Goal: Task Accomplishment & Management: Manage account settings

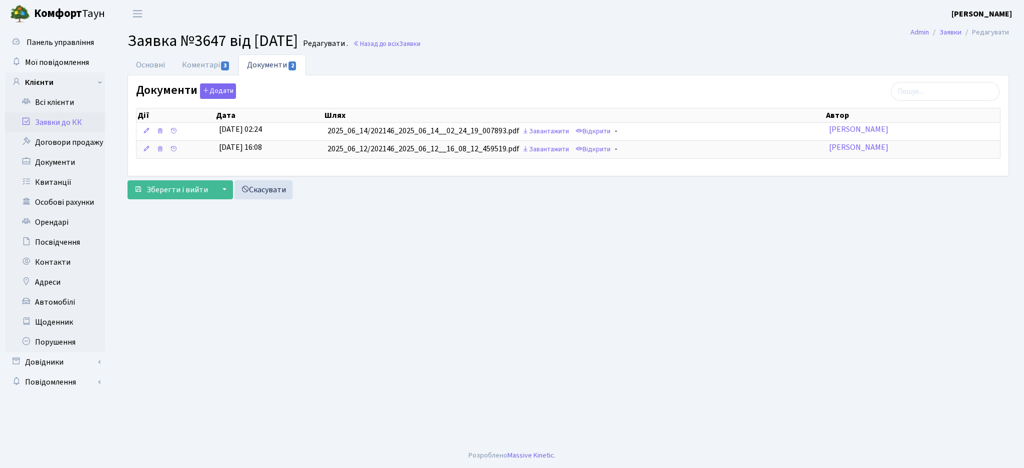
click at [61, 124] on link "Заявки до КК" at bounding box center [55, 122] width 100 height 20
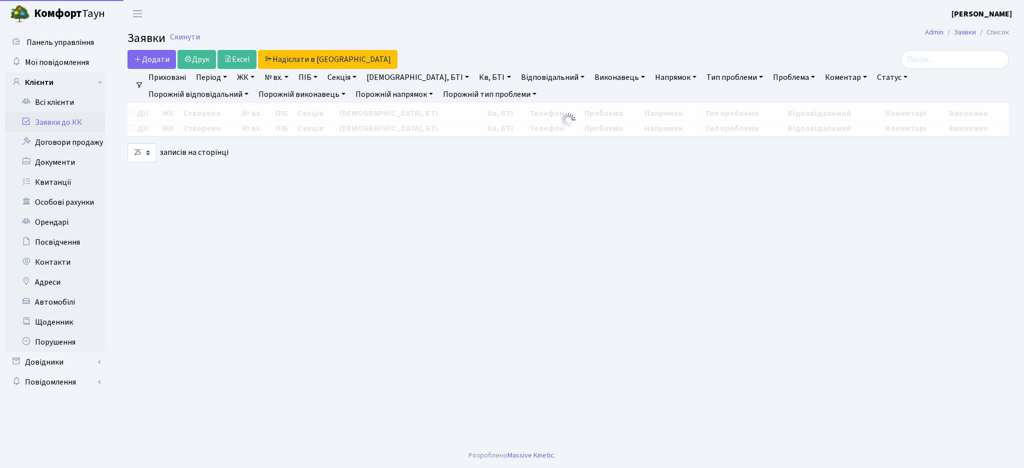
select select "25"
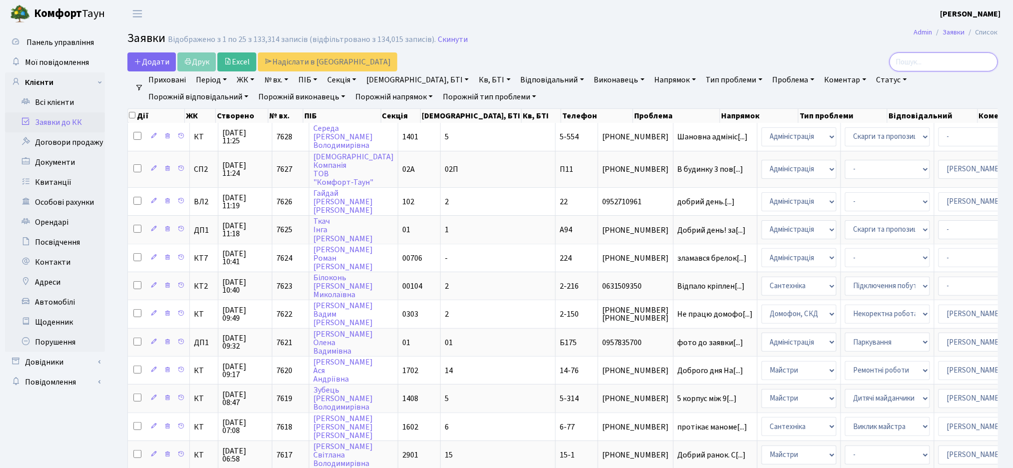
click at [952, 63] on input "search" at bounding box center [944, 61] width 108 height 19
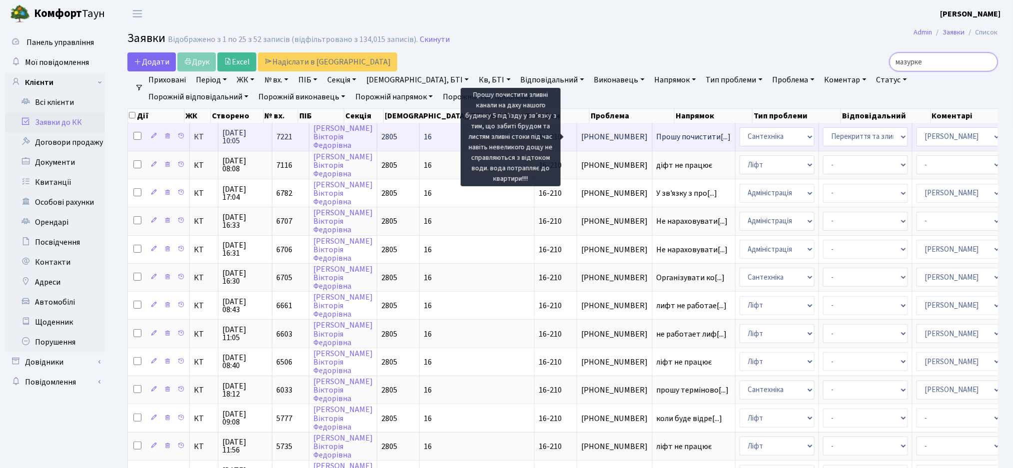
type input "мазурке"
click at [657, 136] on span "Прошу почистити[...]" at bounding box center [694, 136] width 74 height 11
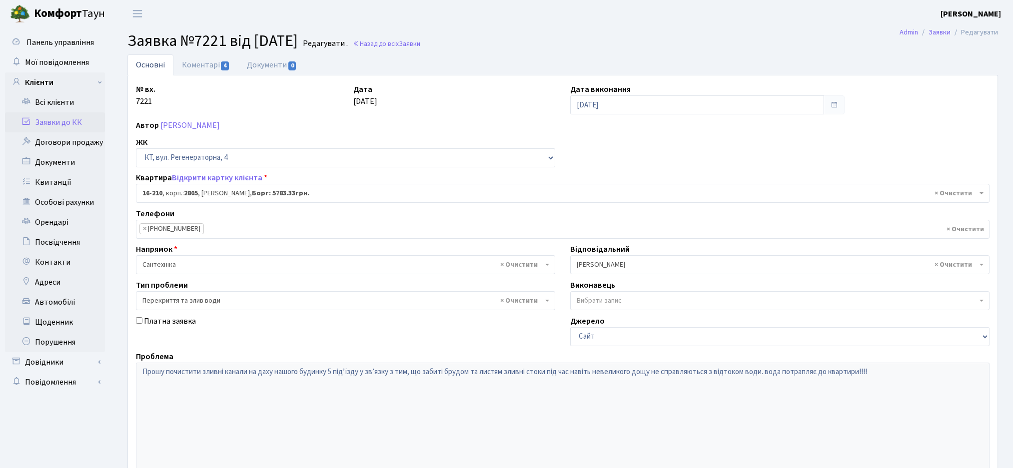
select select "8771"
select select "32"
click at [214, 67] on link "Коментарі 4" at bounding box center [205, 64] width 65 height 20
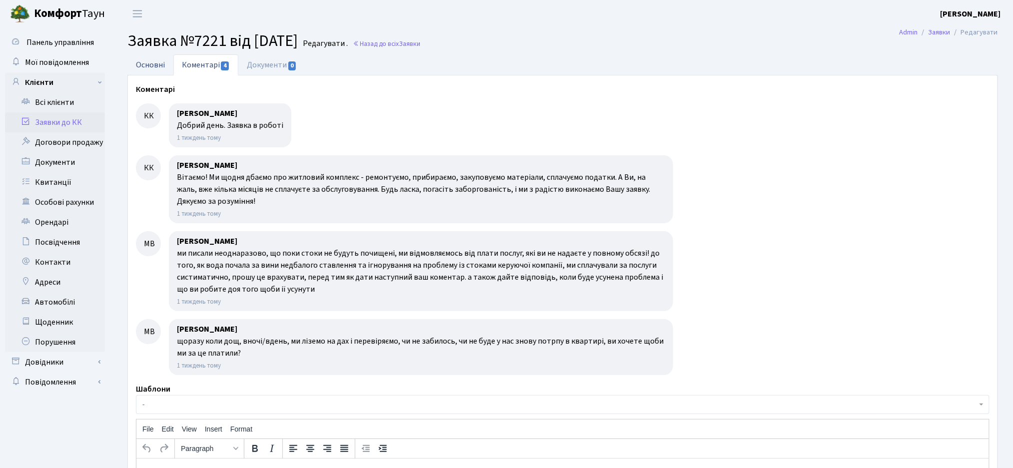
click at [147, 63] on link "Основні" at bounding box center [150, 64] width 46 height 20
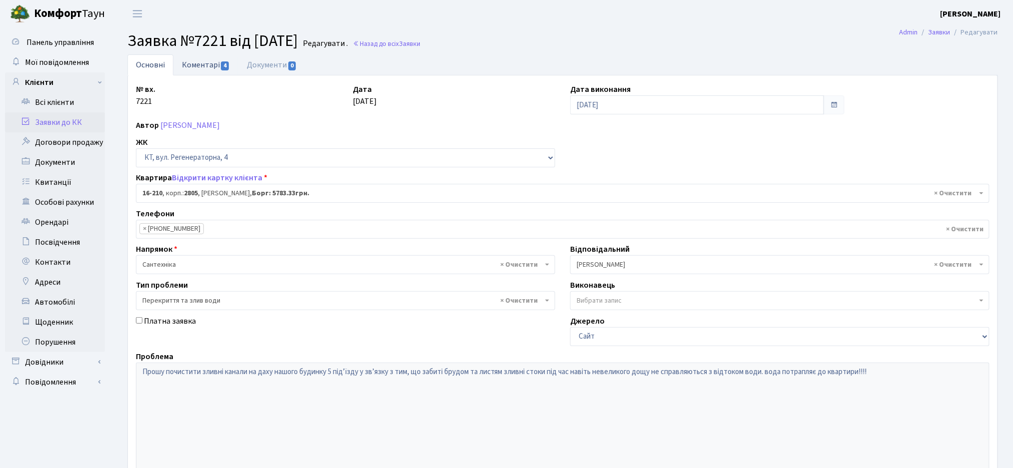
click at [221, 63] on span "4" at bounding box center [225, 65] width 8 height 9
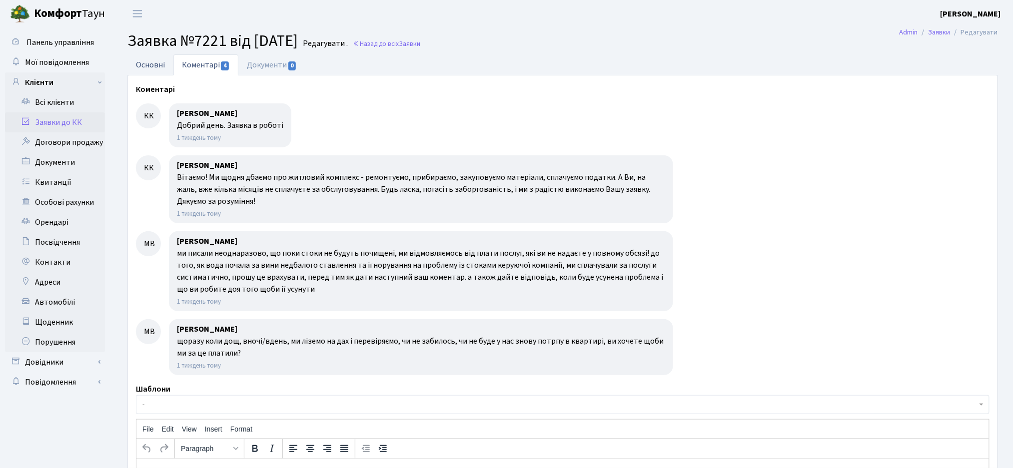
click at [143, 58] on link "Основні" at bounding box center [150, 64] width 46 height 20
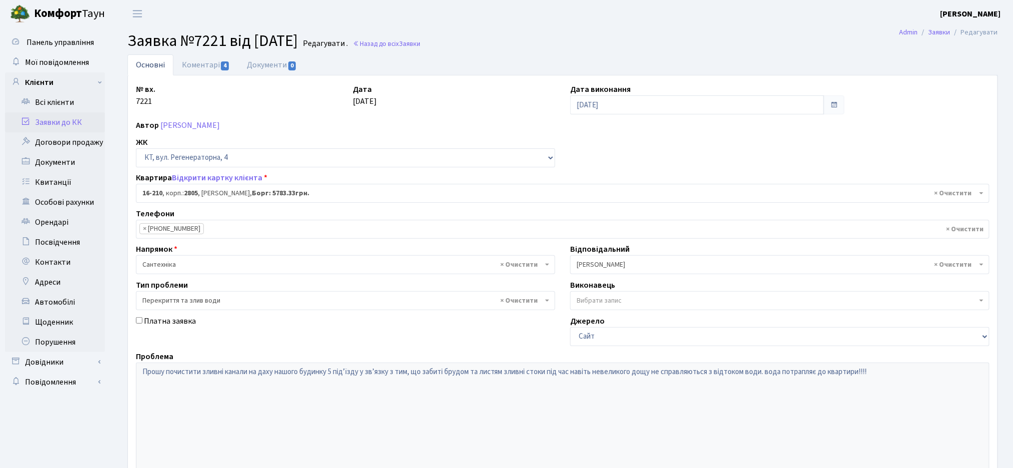
click at [201, 167] on div "№ вх. 7221 Дата 22.08.2025 Дата виконання 01.09.2025 Автор Мазуркевич Вікторія …" at bounding box center [562, 308] width 869 height 451
click at [199, 173] on link "Відкрити картку клієнта" at bounding box center [217, 177] width 90 height 11
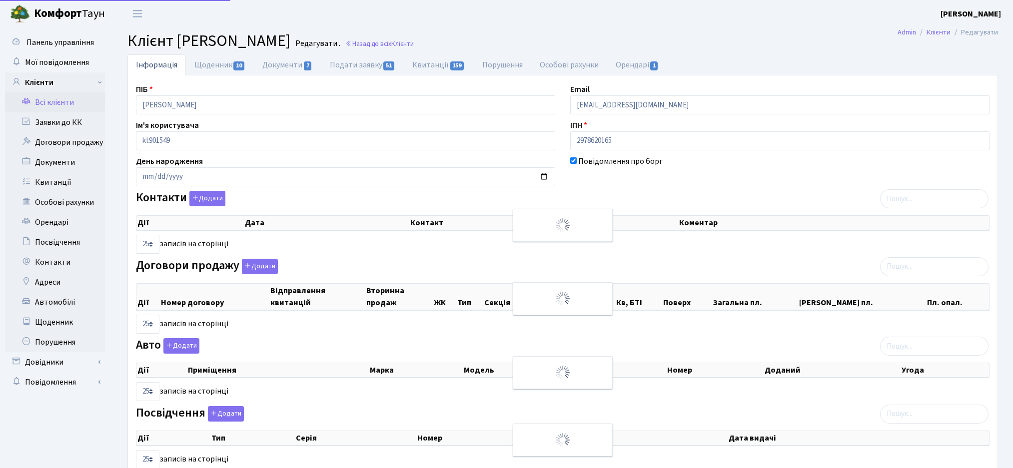
select select "25"
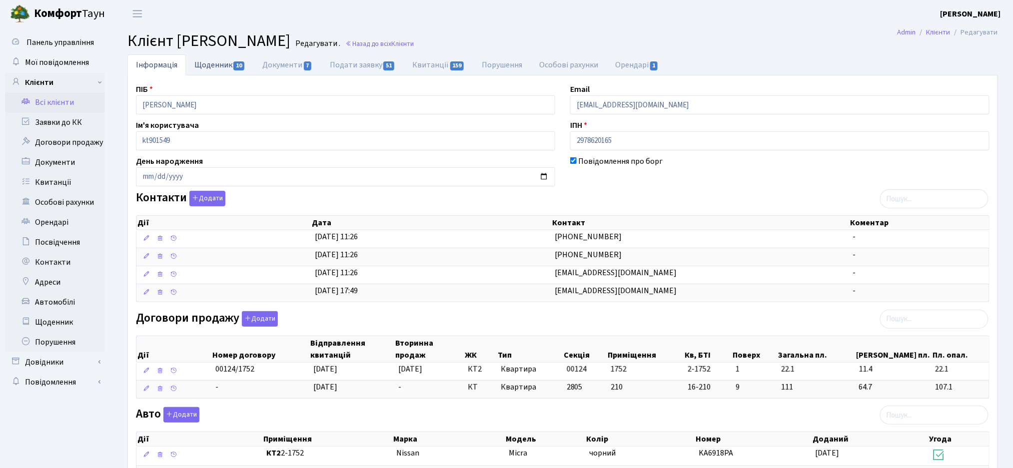
click at [229, 64] on link "Щоденник 10" at bounding box center [220, 64] width 68 height 20
select select "25"
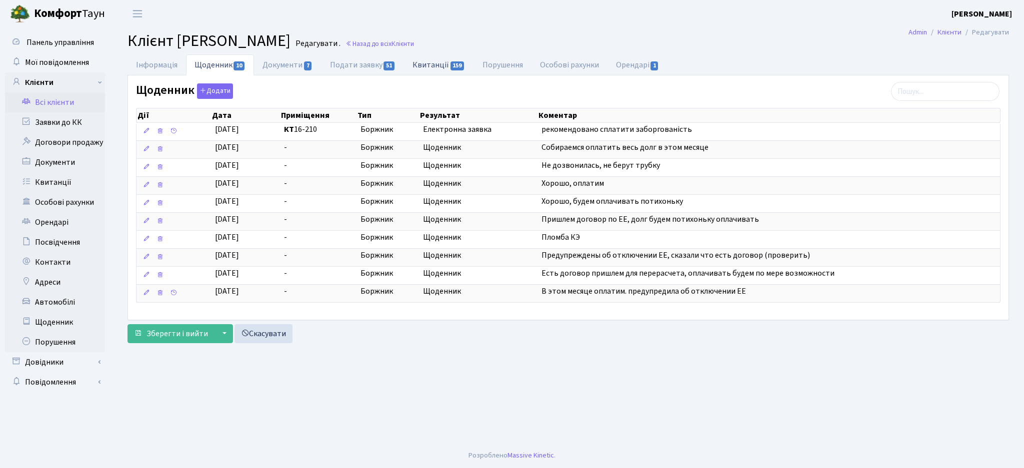
click at [433, 66] on link "Квитанції 159" at bounding box center [438, 64] width 69 height 20
select select "25"
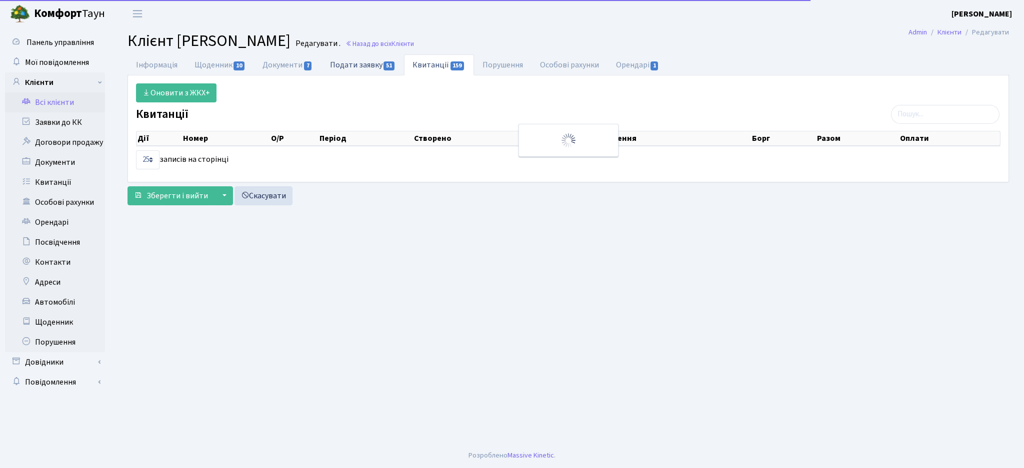
click at [354, 61] on link "Подати заявку 51" at bounding box center [362, 64] width 82 height 20
select select "25"
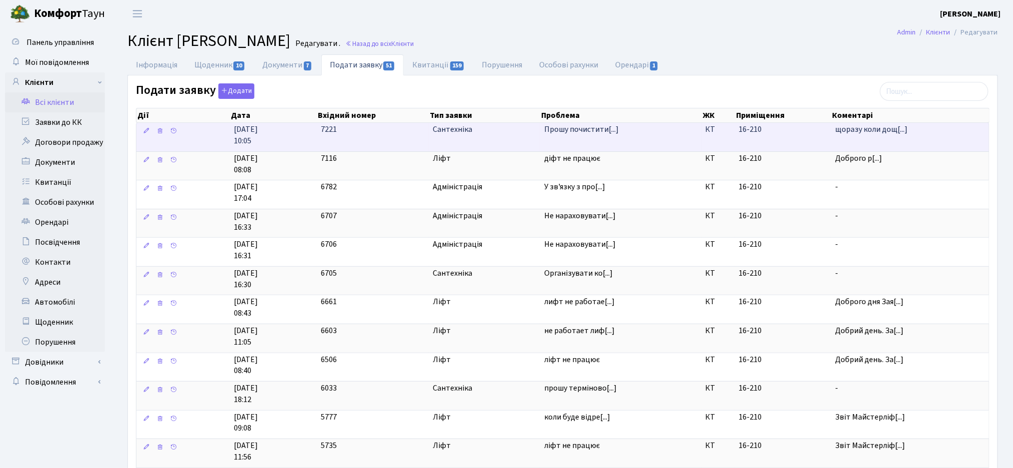
click at [633, 140] on td "Прошу почистити[...]" at bounding box center [620, 137] width 161 height 28
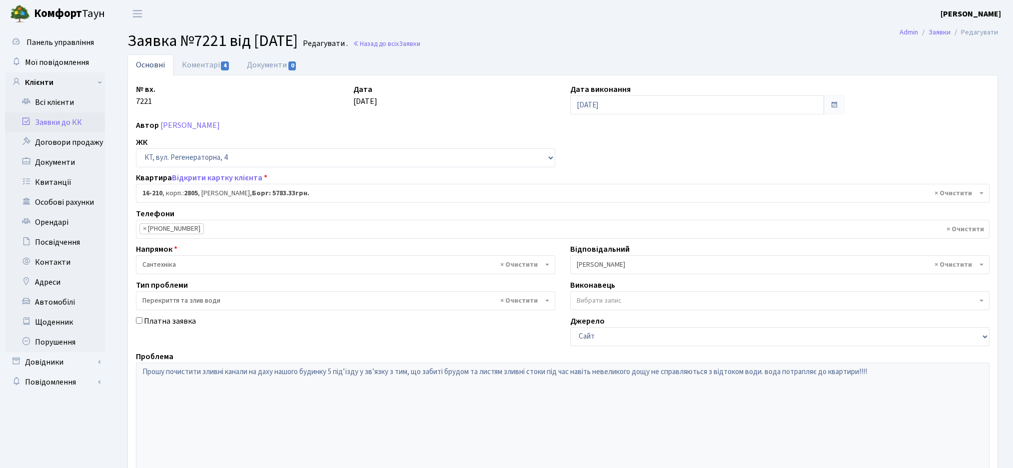
select select "8771"
select select "32"
click at [194, 68] on link "Коментарі 4" at bounding box center [205, 64] width 65 height 20
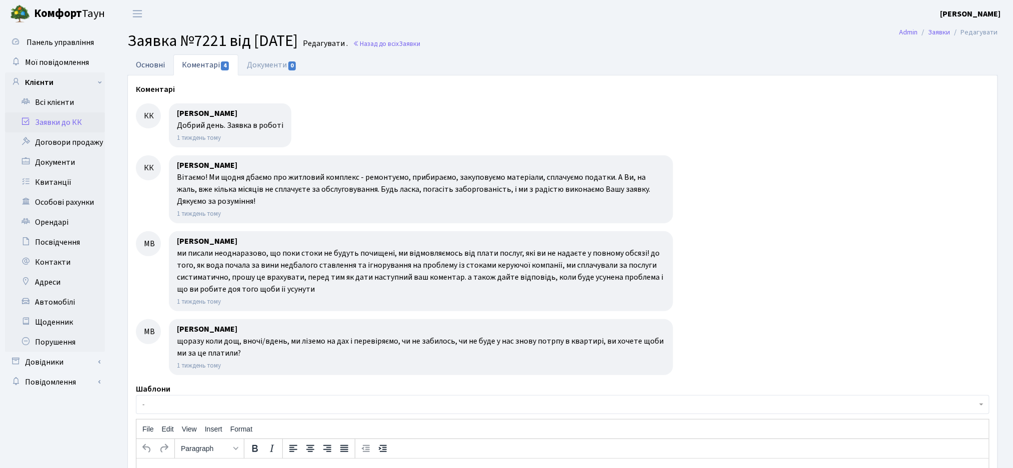
click at [149, 61] on link "Основні" at bounding box center [150, 64] width 46 height 20
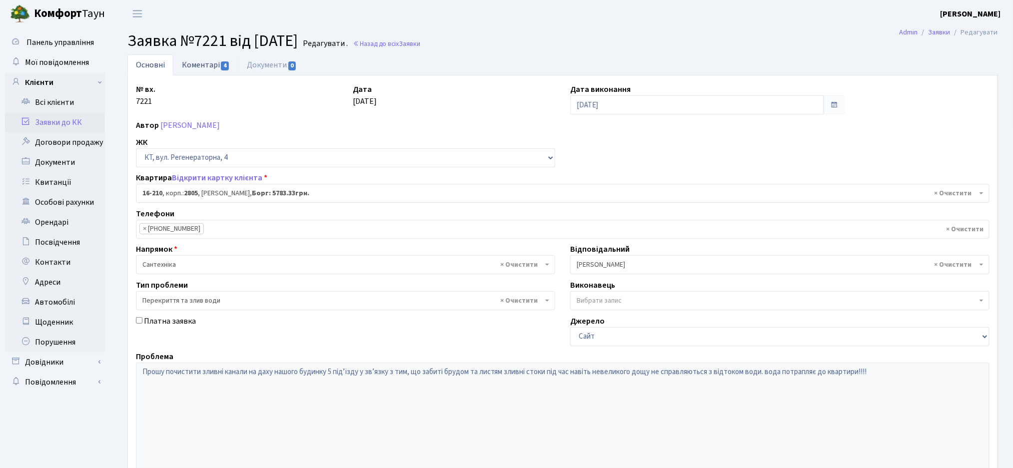
click at [208, 58] on link "Коментарі 4" at bounding box center [205, 64] width 65 height 20
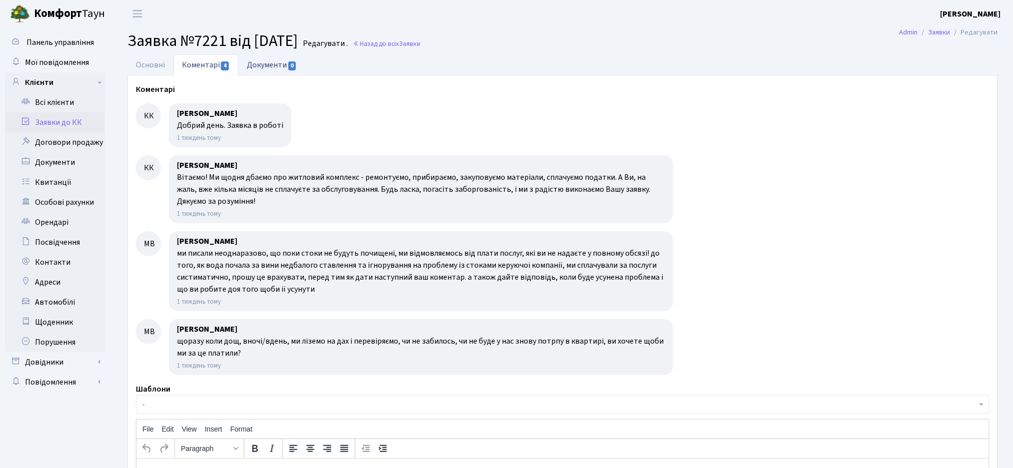
click at [271, 63] on link "Документи 0" at bounding box center [271, 64] width 67 height 20
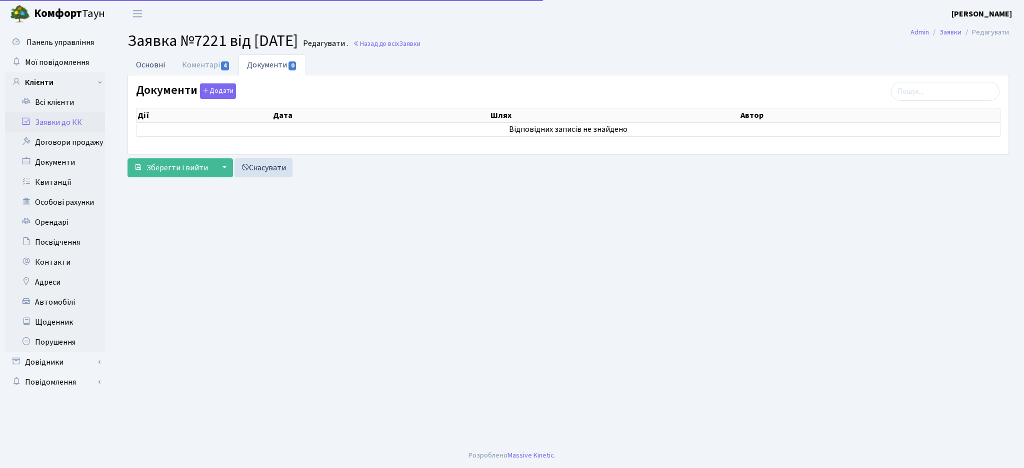
click at [152, 64] on link "Основні" at bounding box center [150, 64] width 46 height 20
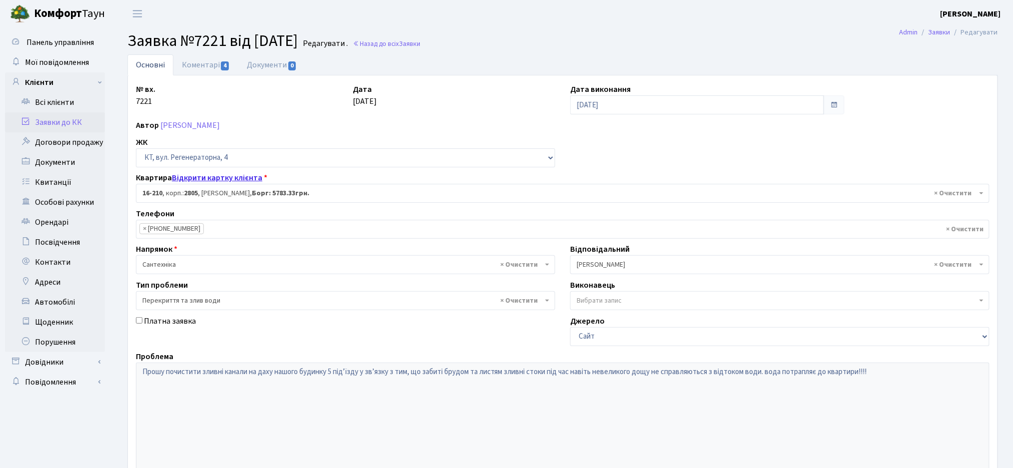
click at [227, 178] on link "Відкрити картку клієнта" at bounding box center [217, 177] width 90 height 11
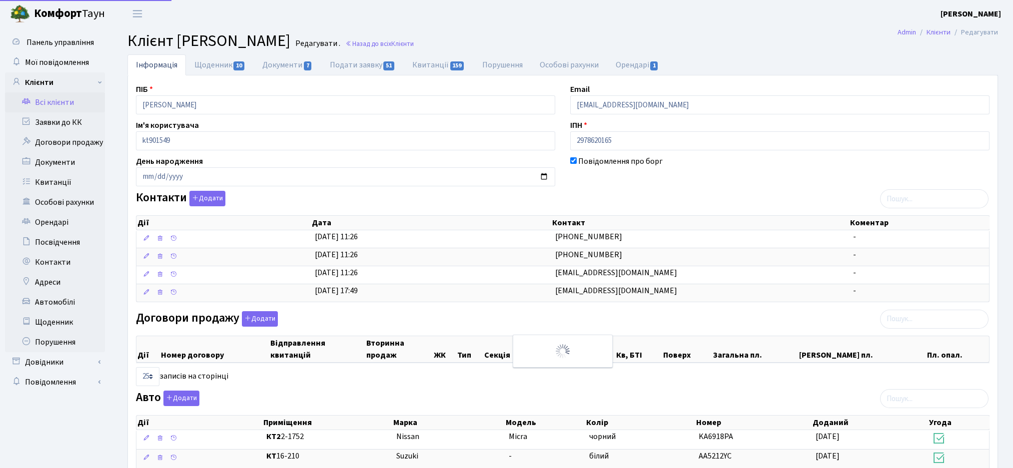
select select "25"
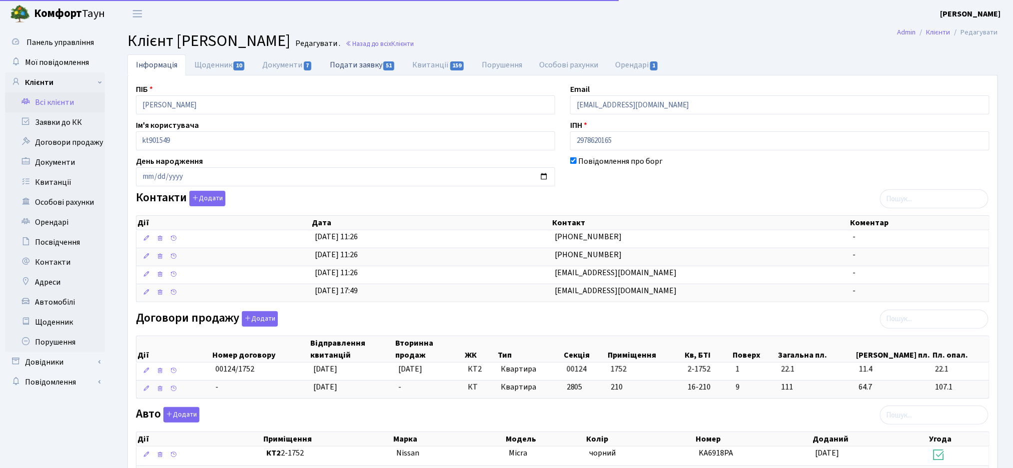
click at [338, 72] on link "Подати заявку 51" at bounding box center [362, 64] width 82 height 20
select select "25"
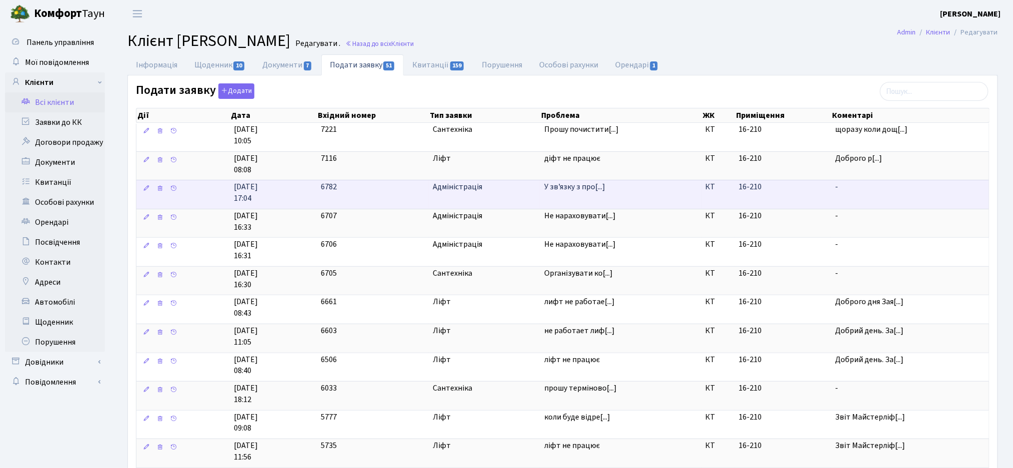
click at [570, 188] on span "У зв'язку з про[...]" at bounding box center [574, 186] width 61 height 11
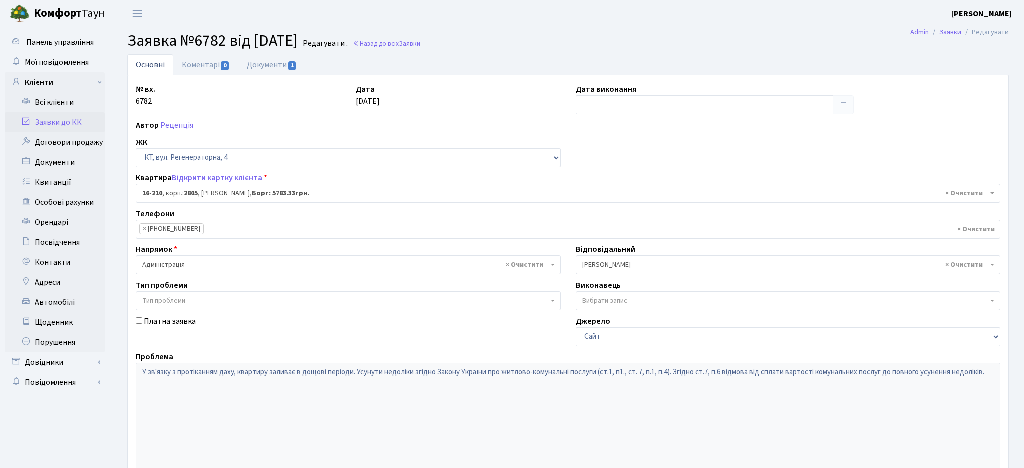
select select "8771"
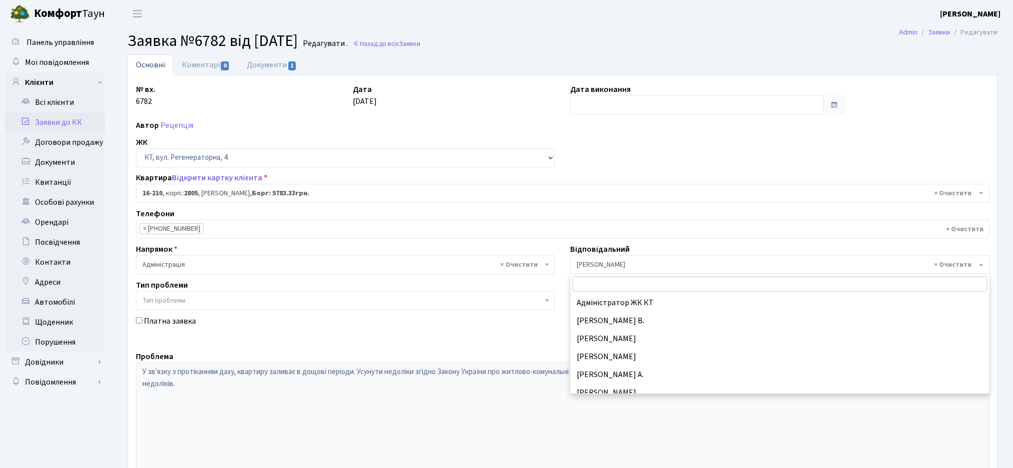
click at [608, 263] on span "× [PERSON_NAME]" at bounding box center [777, 265] width 400 height 10
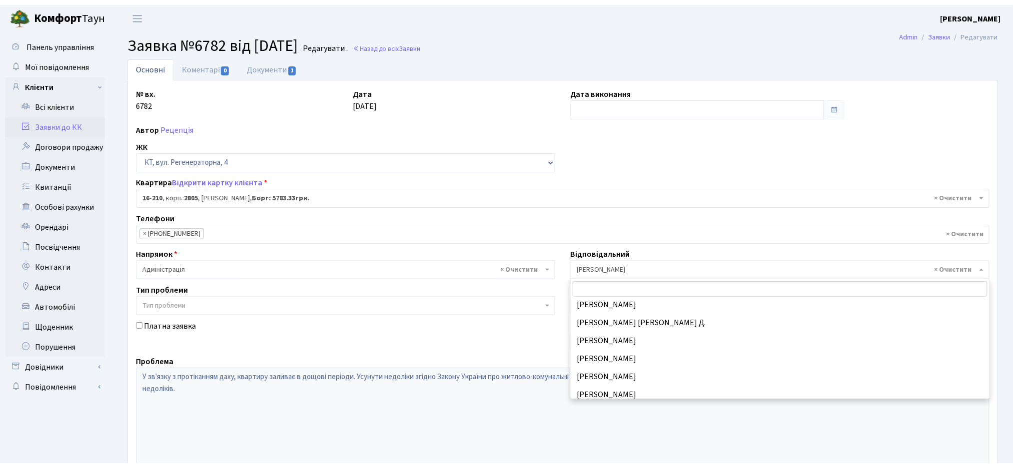
scroll to position [421, 0]
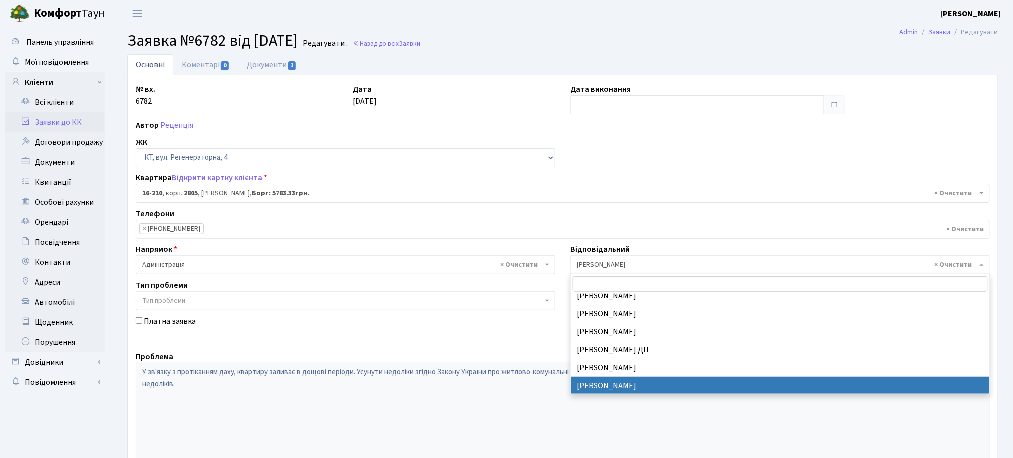
select select "67"
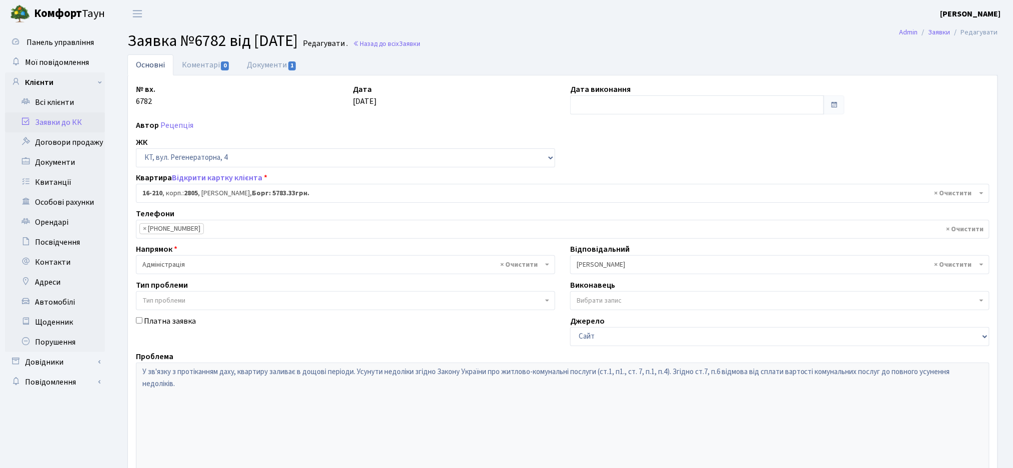
click at [302, 271] on span "× Адміністрація" at bounding box center [345, 264] width 419 height 19
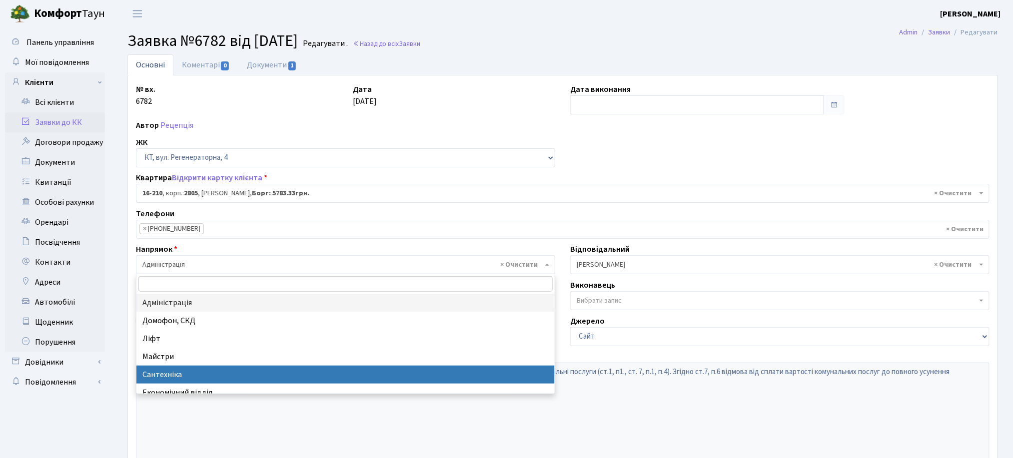
select select "2"
select select
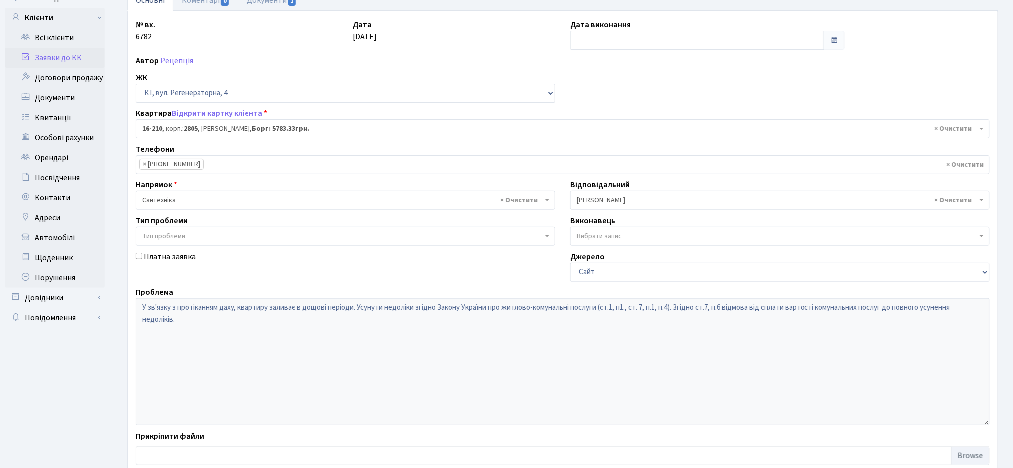
scroll to position [127, 0]
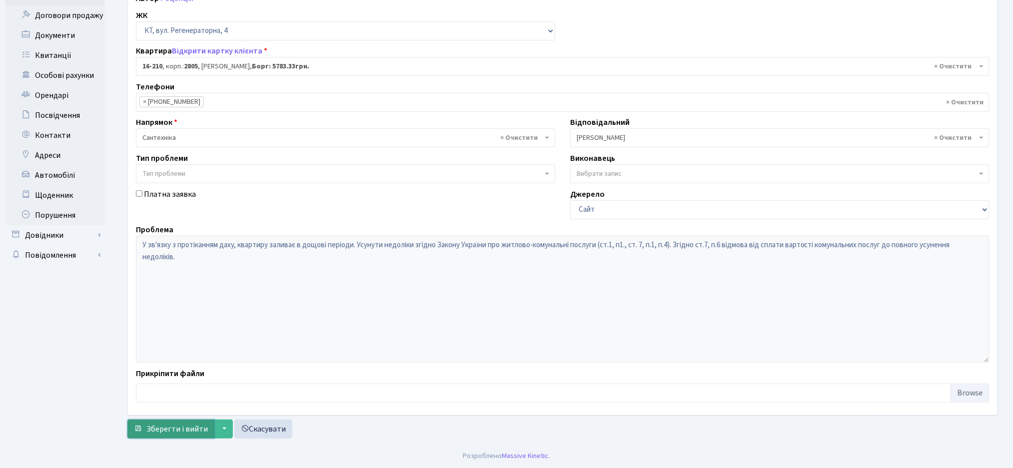
click at [171, 430] on span "Зберегти і вийти" at bounding box center [176, 429] width 61 height 11
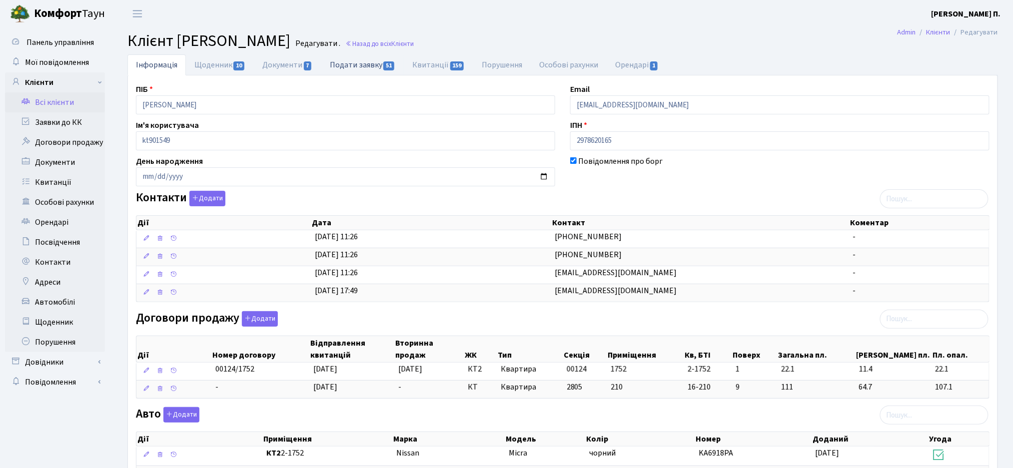
click at [368, 65] on link "Подати заявку 51" at bounding box center [362, 64] width 82 height 20
select select "25"
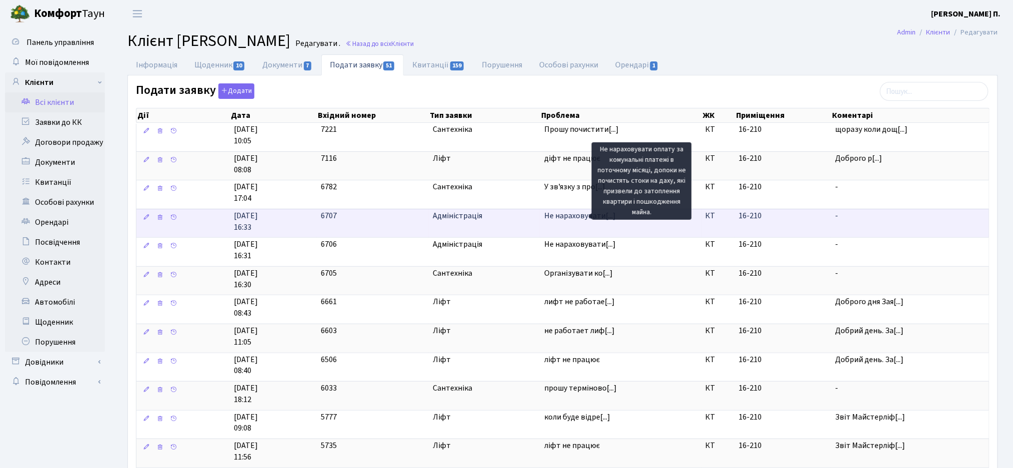
click at [563, 215] on span "Не нараховувати[...]" at bounding box center [579, 215] width 71 height 11
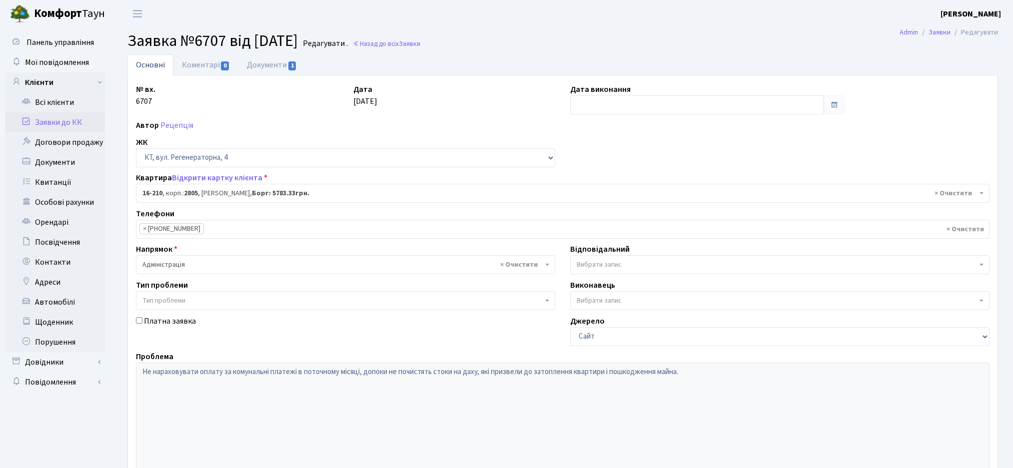
select select "8771"
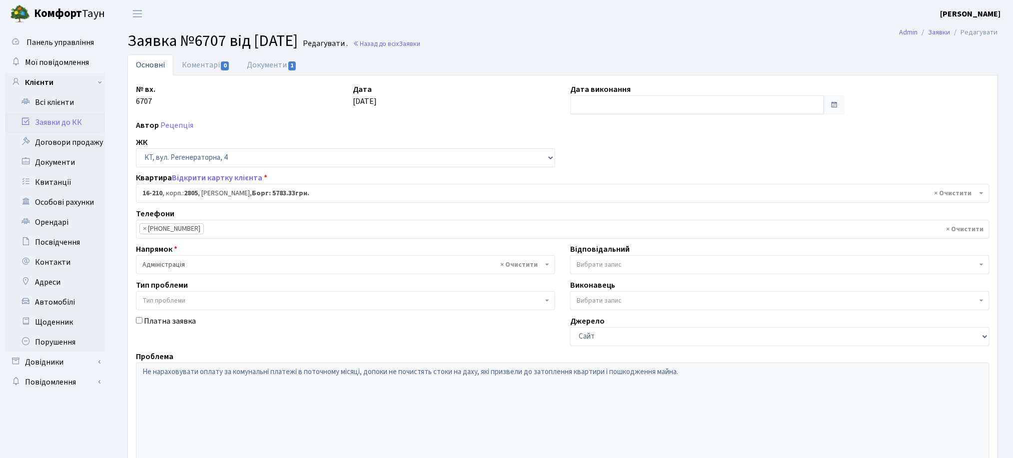
click at [588, 266] on span "Вибрати запис" at bounding box center [599, 265] width 45 height 10
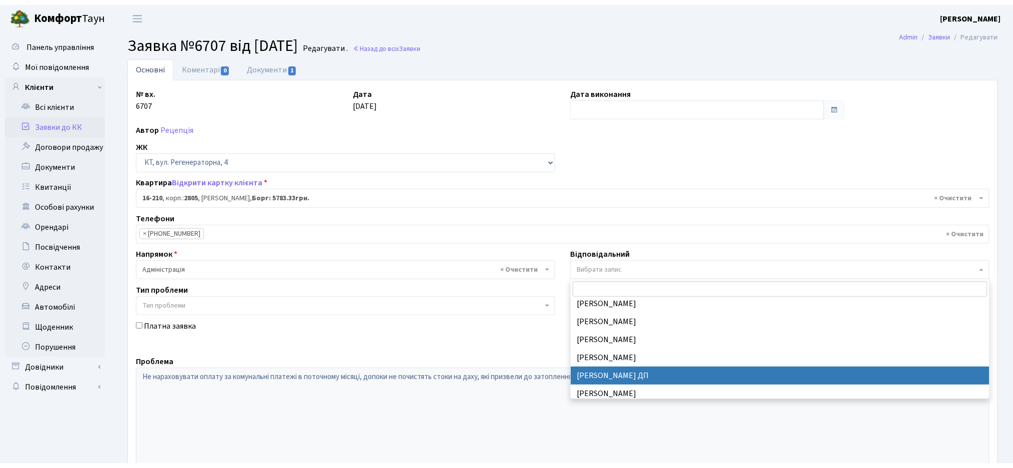
scroll to position [466, 0]
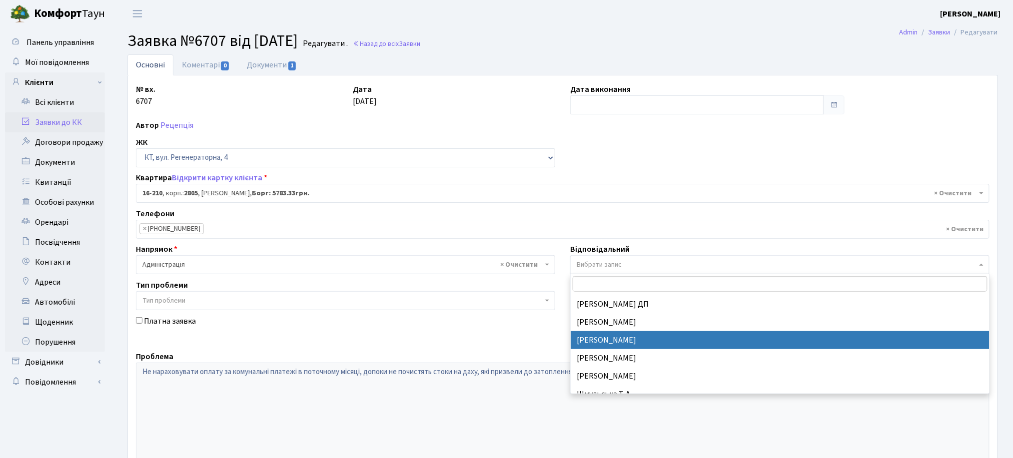
select select "67"
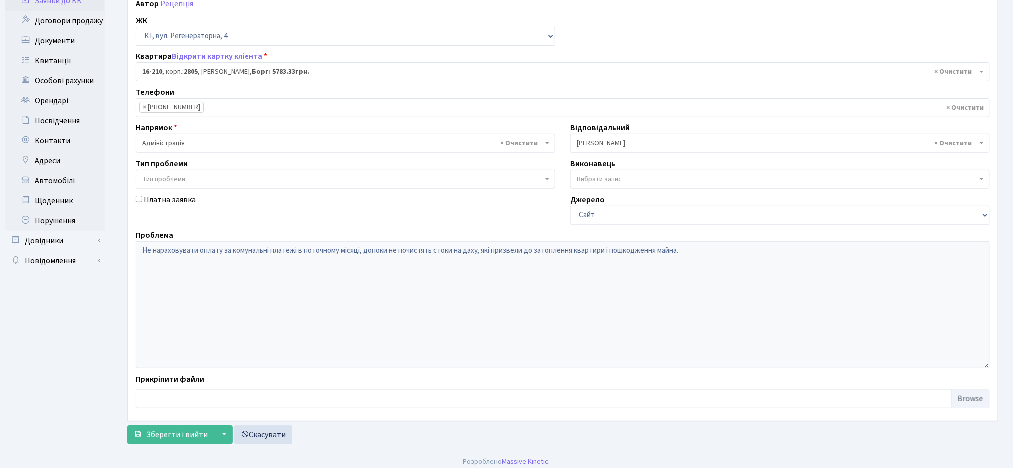
scroll to position [127, 0]
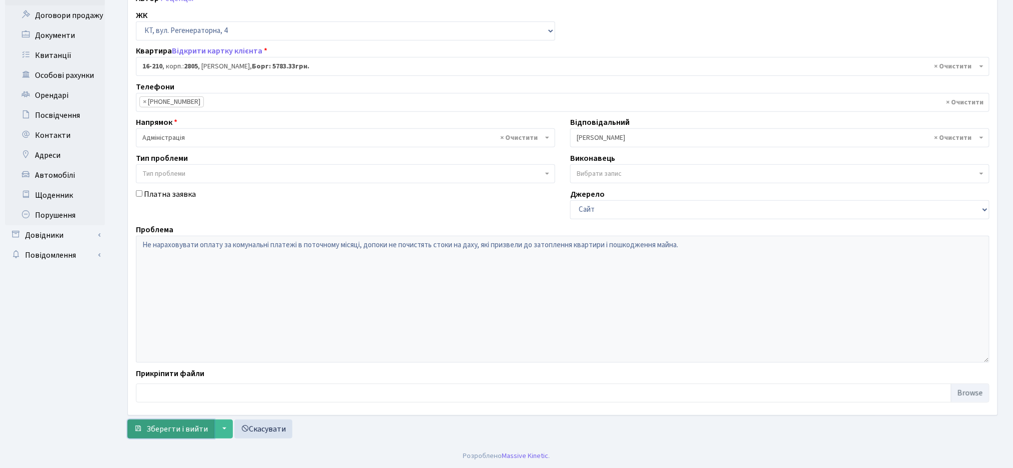
click at [165, 432] on span "Зберегти і вийти" at bounding box center [176, 429] width 61 height 11
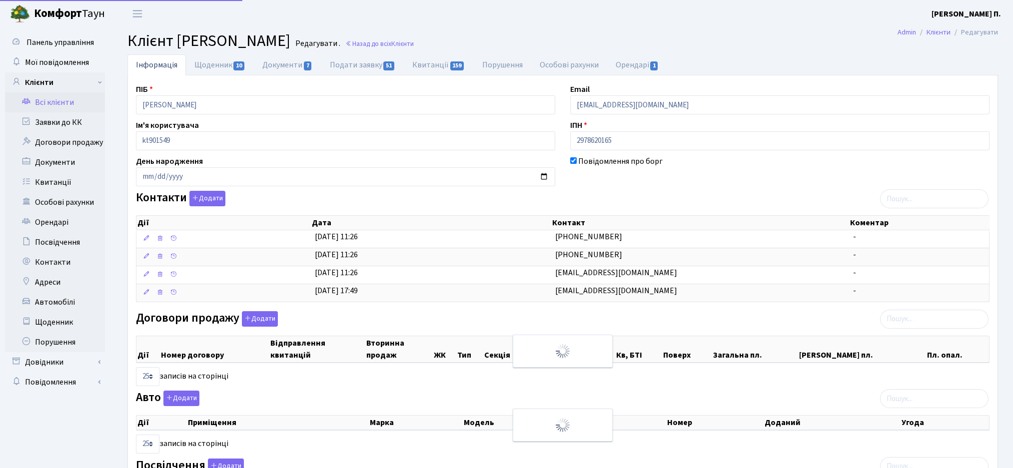
select select "25"
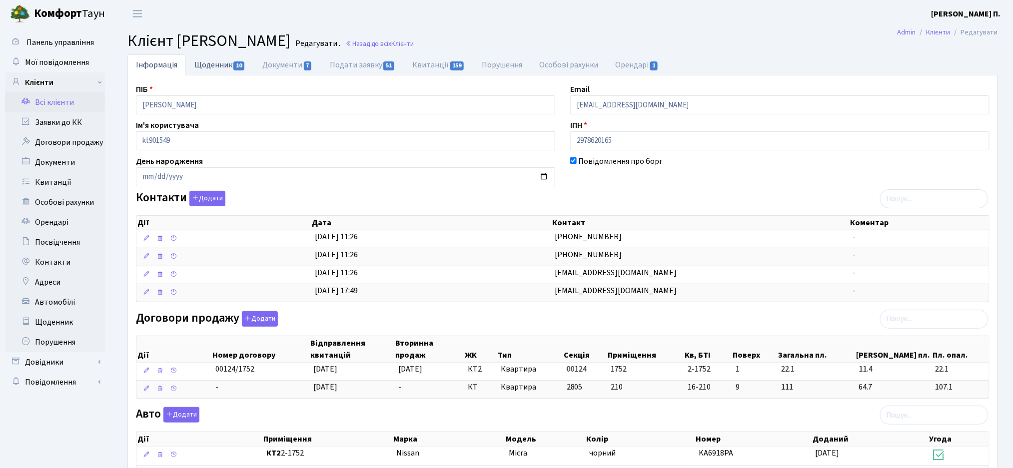
click at [200, 66] on link "Щоденник 10" at bounding box center [220, 64] width 68 height 20
select select "25"
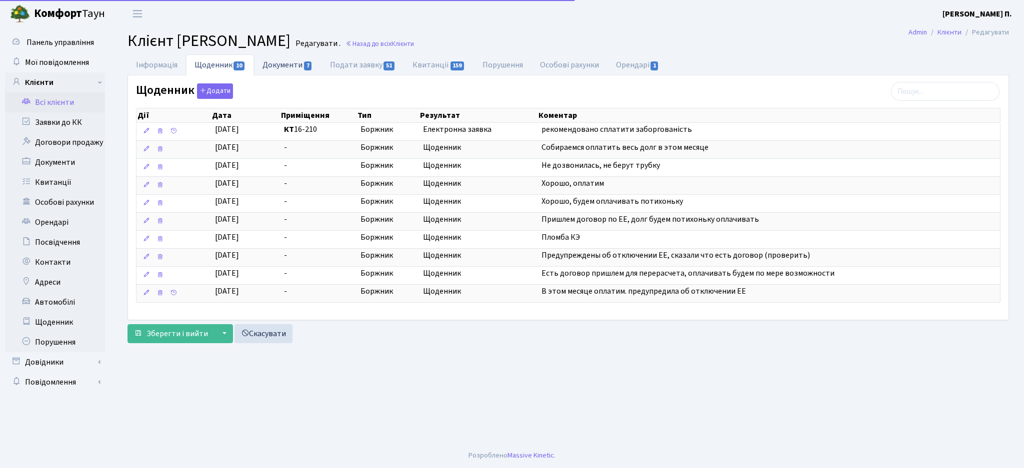
click at [284, 66] on link "Документи 7" at bounding box center [287, 64] width 67 height 20
select select "25"
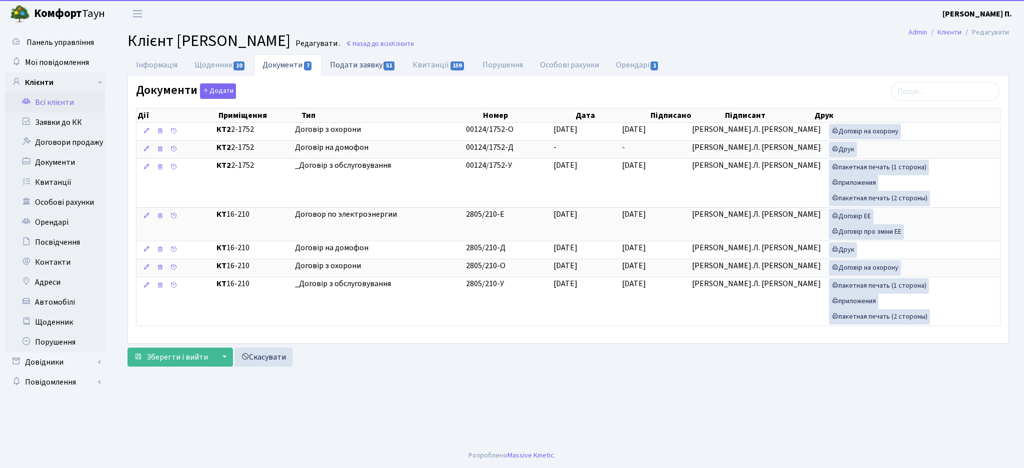
click at [370, 67] on link "Подати заявку 51" at bounding box center [362, 64] width 82 height 20
select select "25"
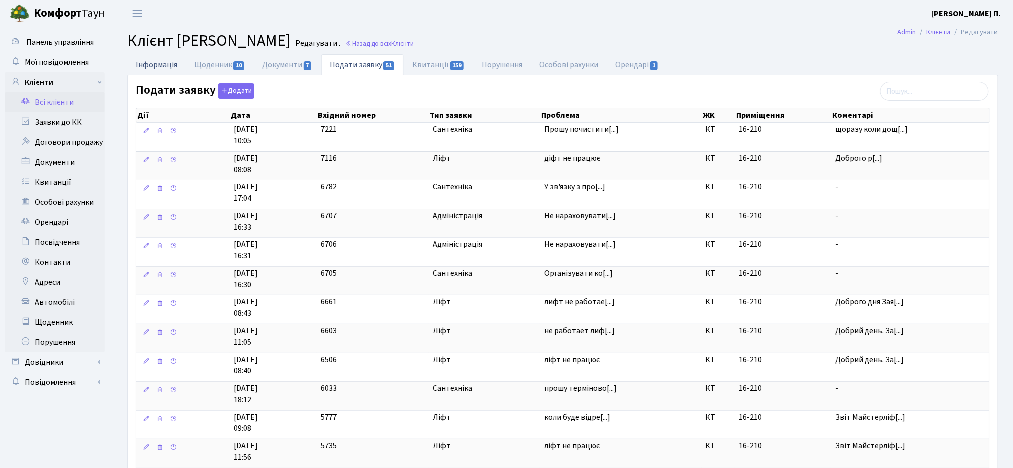
click at [138, 56] on link "Інформація" at bounding box center [156, 64] width 58 height 20
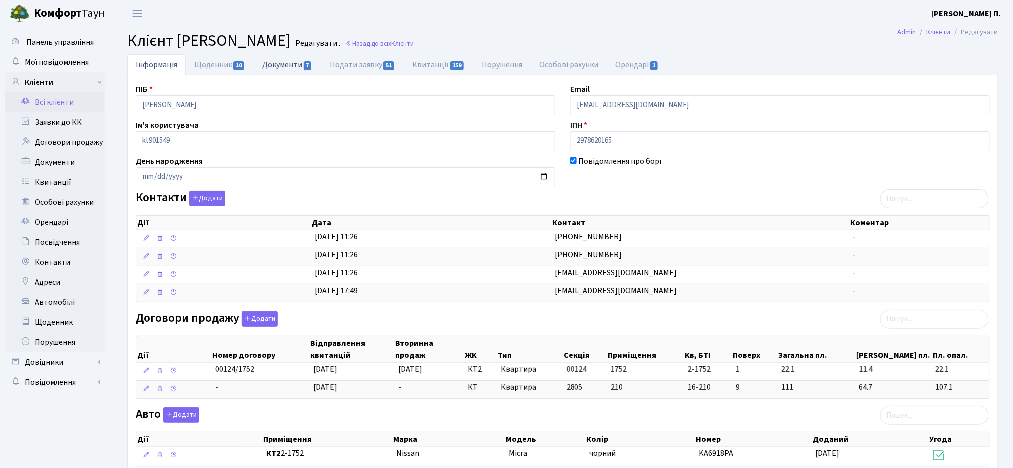
click at [283, 63] on link "Документи 7" at bounding box center [287, 64] width 67 height 20
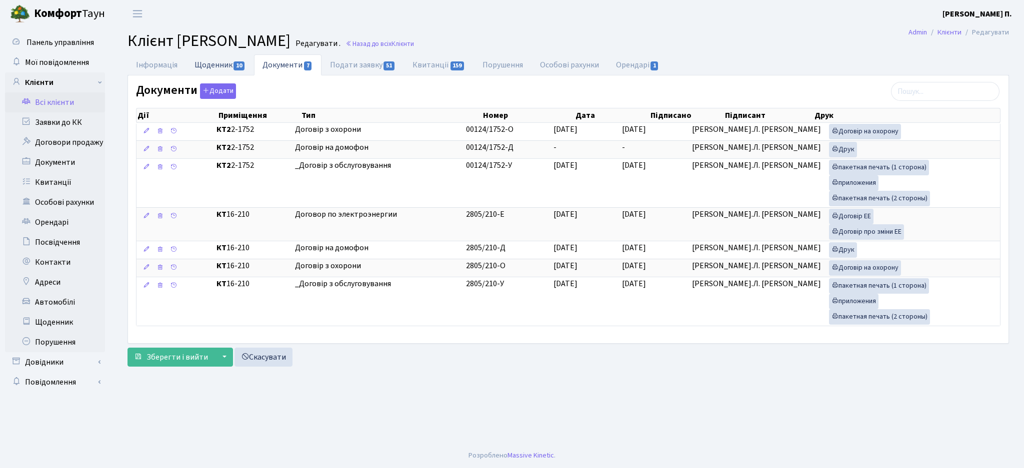
click at [221, 62] on link "Щоденник 10" at bounding box center [220, 64] width 68 height 20
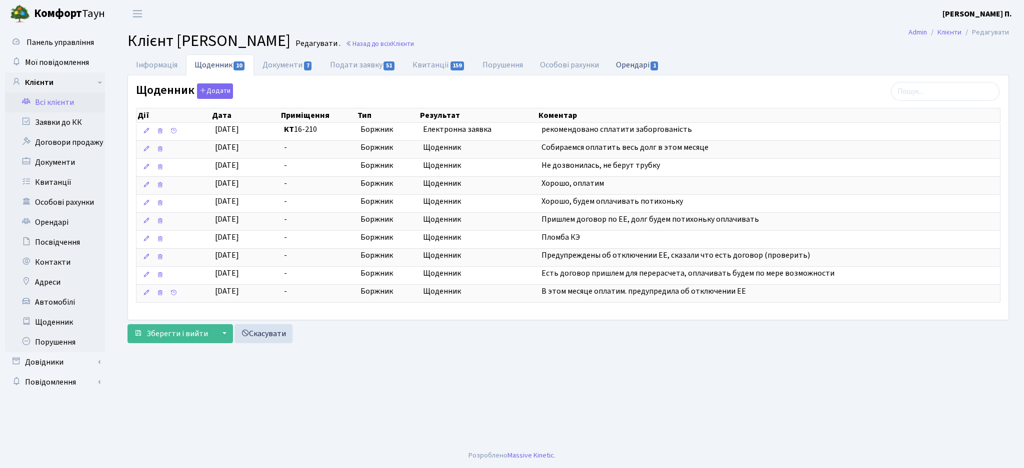
click at [650, 65] on link "Орендарі 1" at bounding box center [637, 64] width 60 height 20
select select "25"
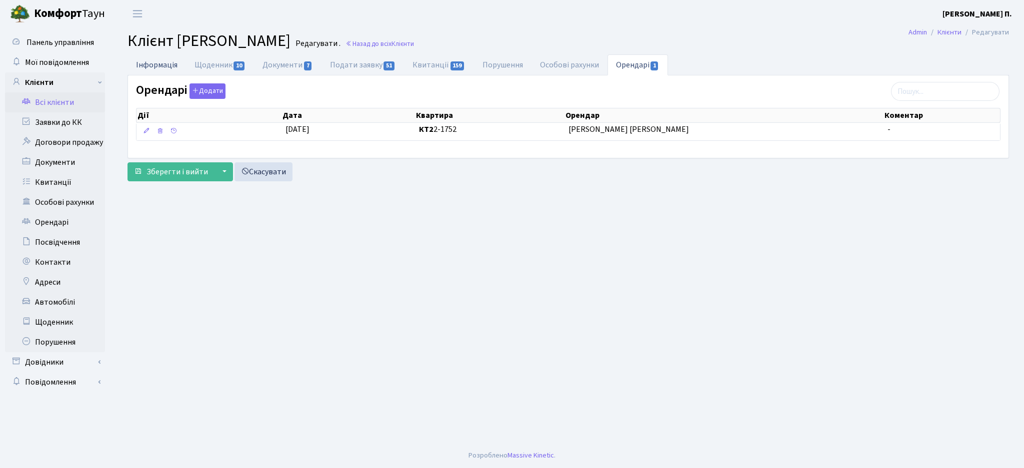
click at [150, 66] on link "Інформація" at bounding box center [156, 64] width 58 height 20
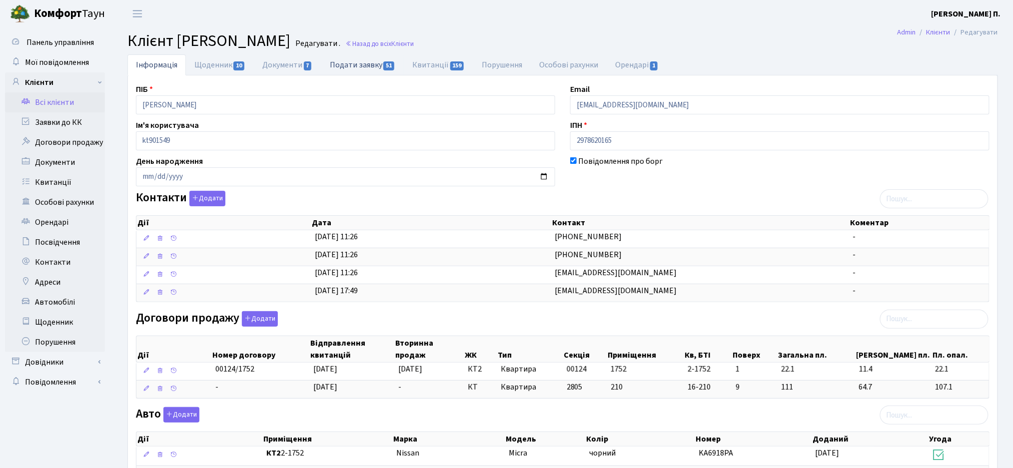
click at [360, 68] on link "Подати заявку 51" at bounding box center [362, 64] width 82 height 20
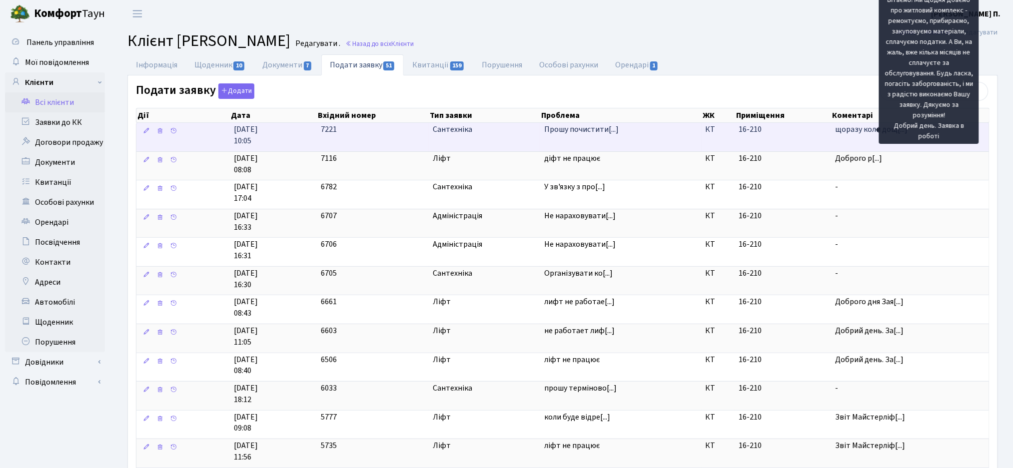
click at [869, 130] on span "щоразу коли дощ[...]" at bounding box center [871, 129] width 72 height 11
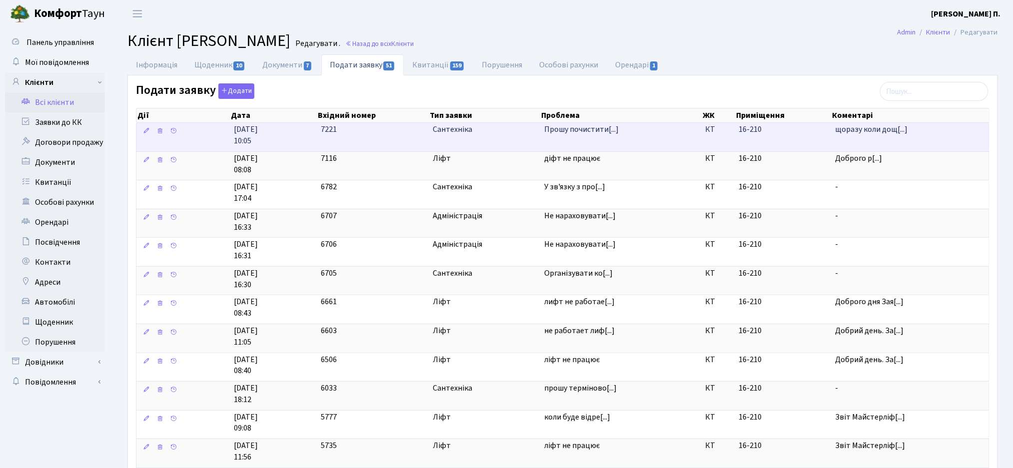
click at [301, 135] on span "22.08.2025 10:05" at bounding box center [273, 135] width 78 height 23
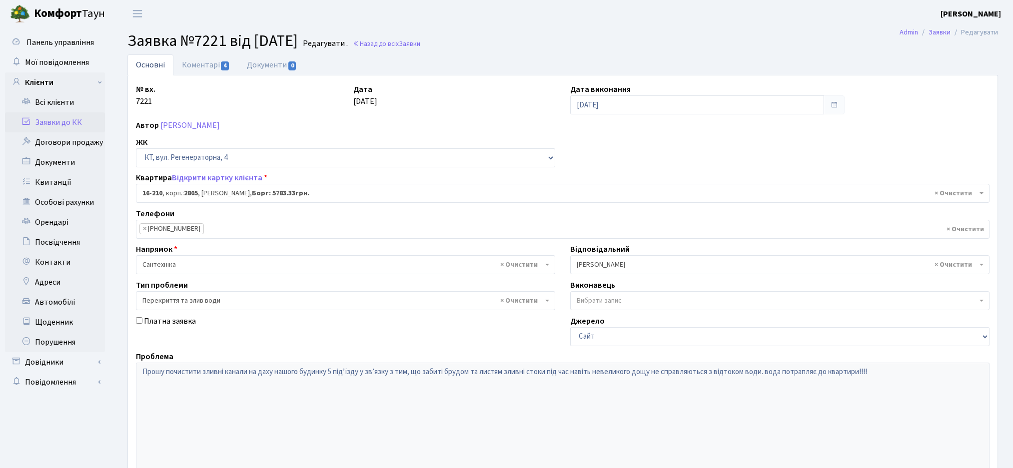
select select "8771"
select select "32"
click at [269, 66] on link "Документи 0" at bounding box center [271, 64] width 67 height 20
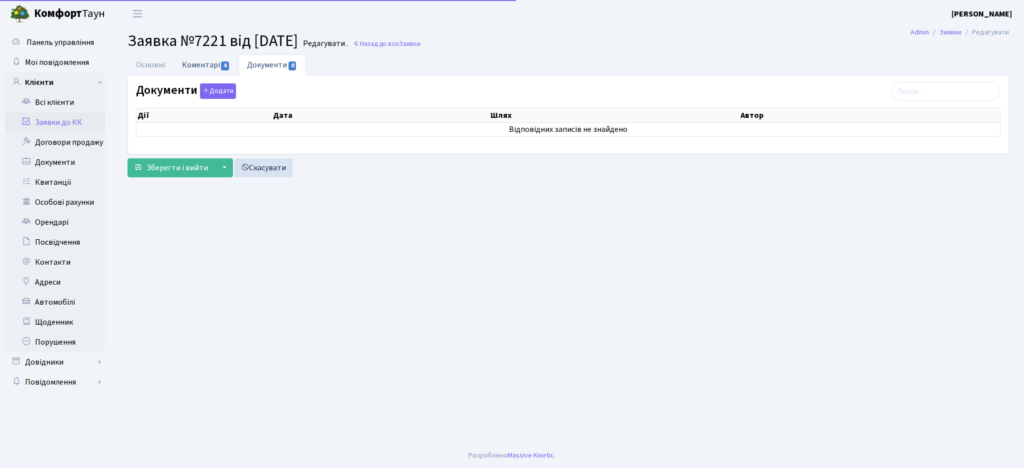
click at [206, 69] on link "Коментарі 4" at bounding box center [205, 64] width 65 height 20
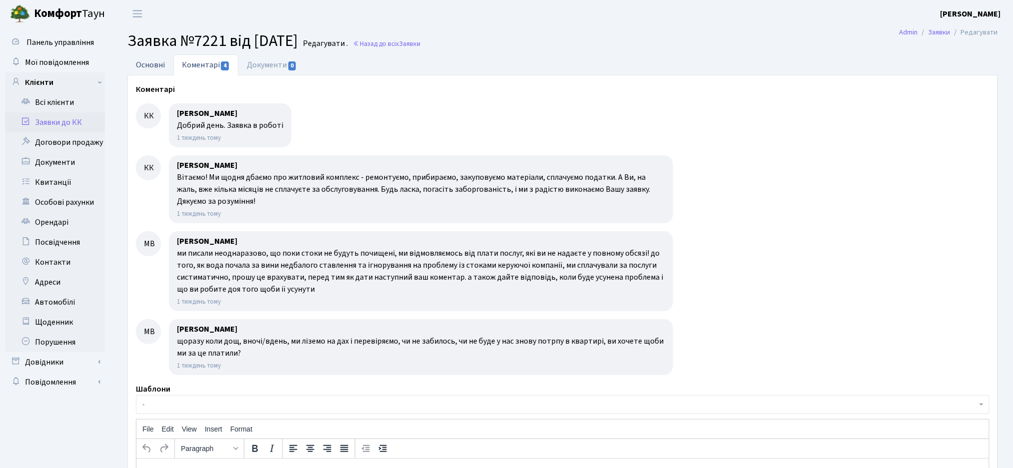
drag, startPoint x: 152, startPoint y: 63, endPoint x: 151, endPoint y: 71, distance: 7.6
click at [151, 63] on link "Основні" at bounding box center [150, 64] width 46 height 20
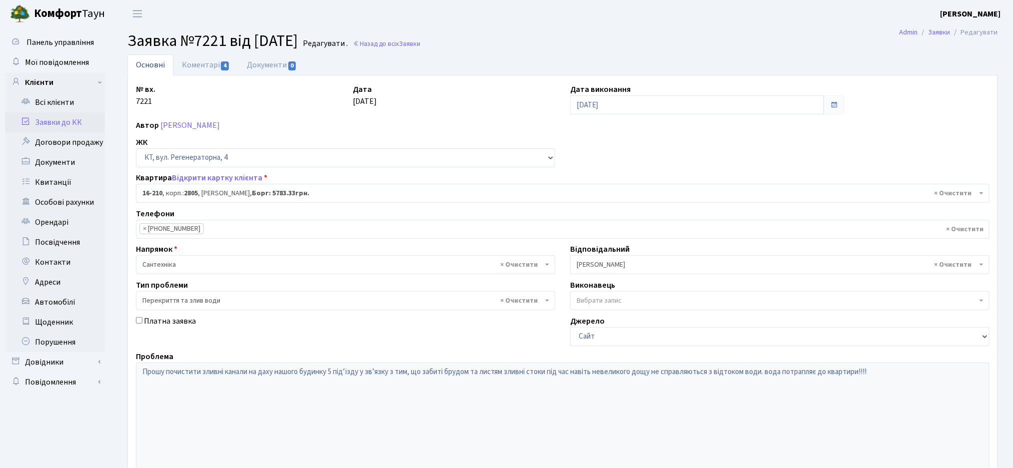
click at [93, 122] on link "Заявки до КК" at bounding box center [55, 122] width 100 height 20
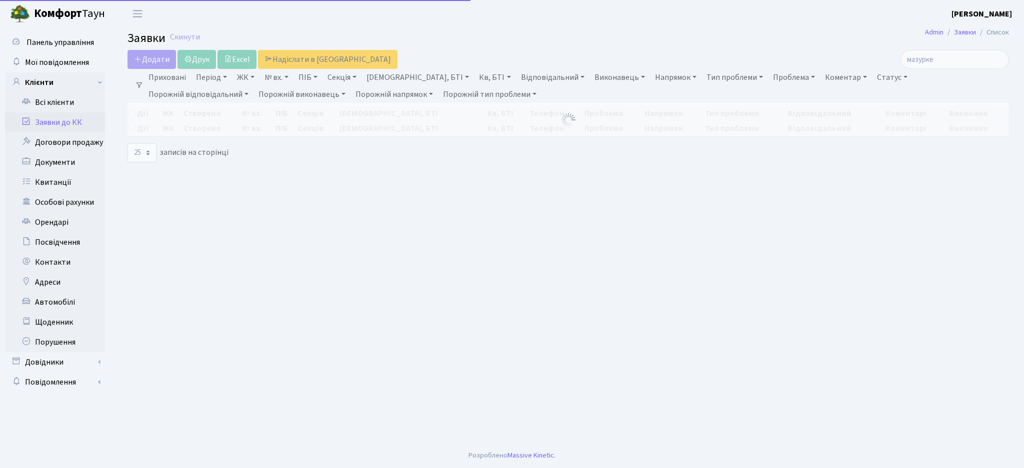
select select "25"
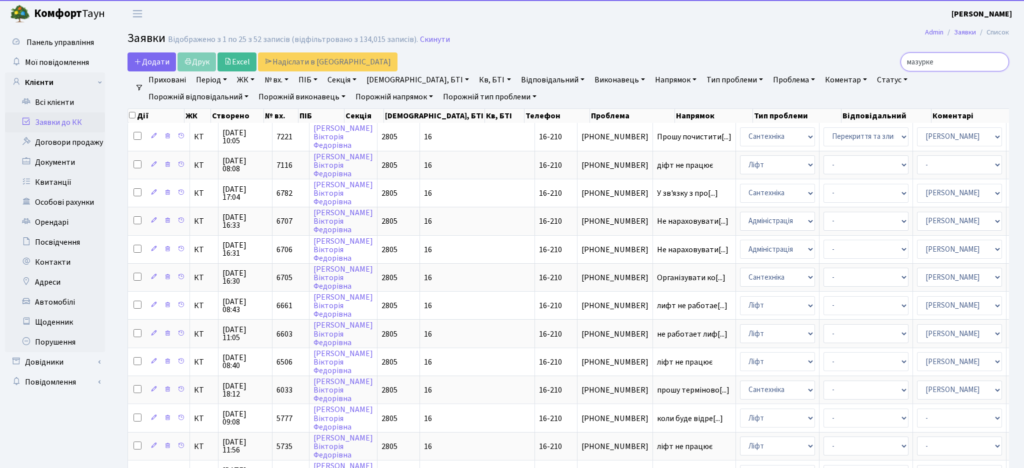
drag, startPoint x: 788, startPoint y: 60, endPoint x: 777, endPoint y: 66, distance: 12.3
click at [780, 63] on div "мазурке" at bounding box center [867, 61] width 284 height 19
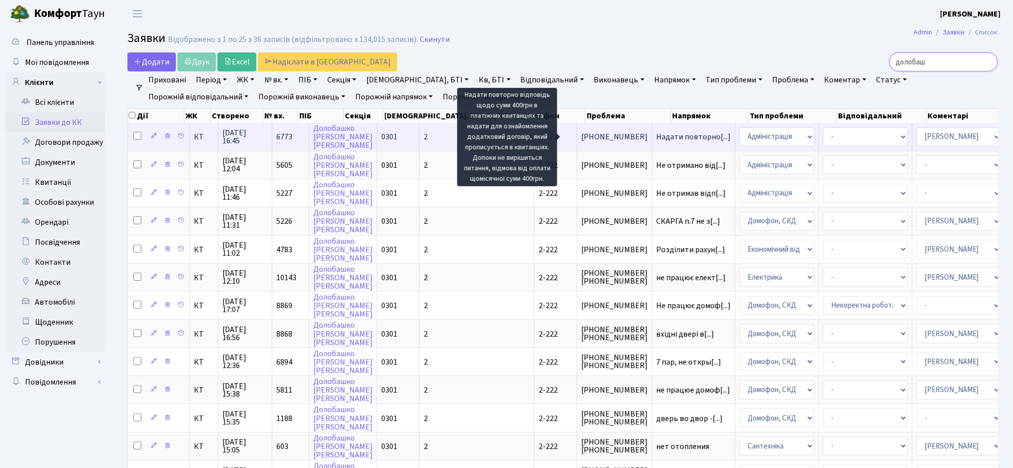
type input "долобаш"
click at [657, 135] on span "Надати повторно[...]" at bounding box center [694, 136] width 74 height 11
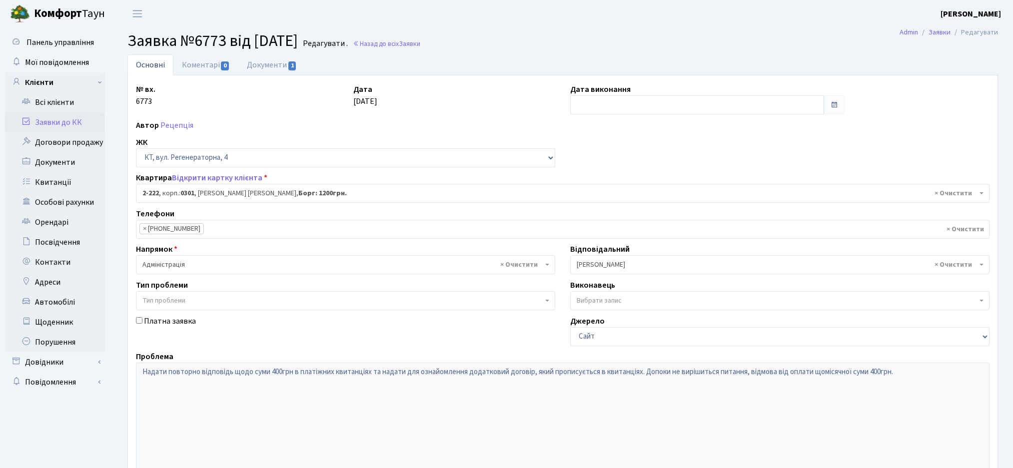
select select "487"
click at [197, 179] on link "Відкрити картку клієнта" at bounding box center [217, 177] width 90 height 11
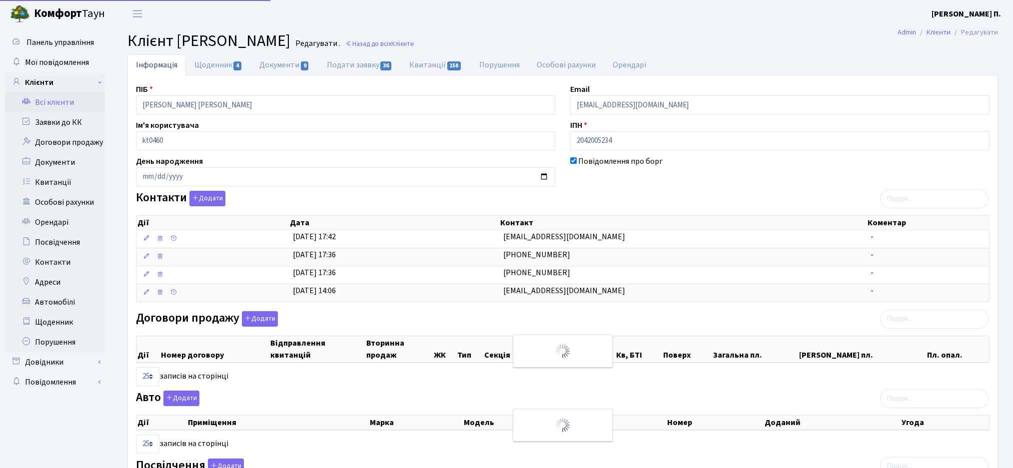
select select "25"
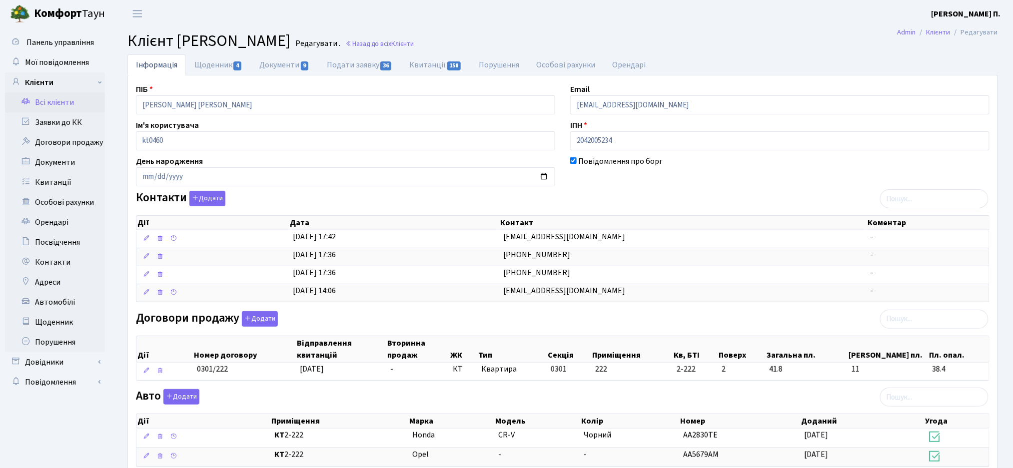
click at [220, 52] on main "Admin Клієнти Редагувати Клієнт Долобашко Сергій Васильович Редагувати . Назад …" at bounding box center [562, 344] width 901 height 635
click at [215, 63] on link "Щоденник 4" at bounding box center [218, 64] width 65 height 20
select select "25"
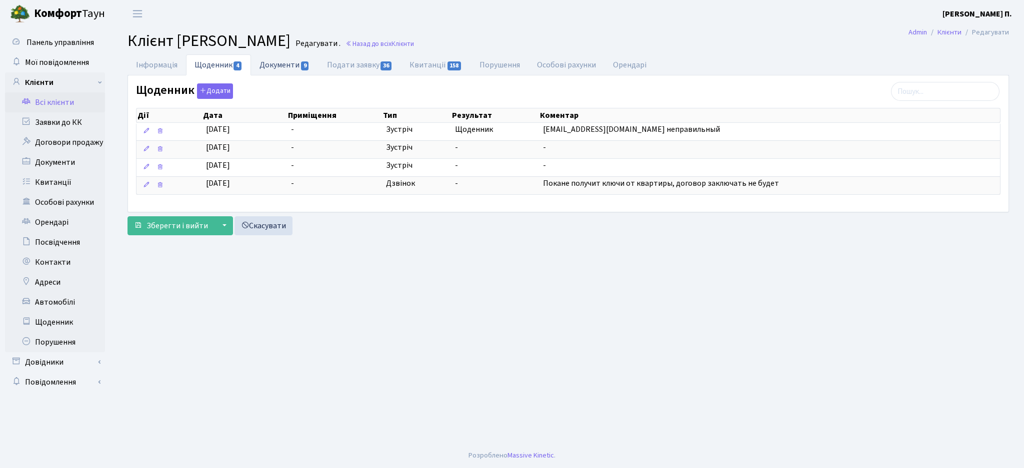
click at [309, 64] on link "Документи 9" at bounding box center [284, 64] width 67 height 20
select select "25"
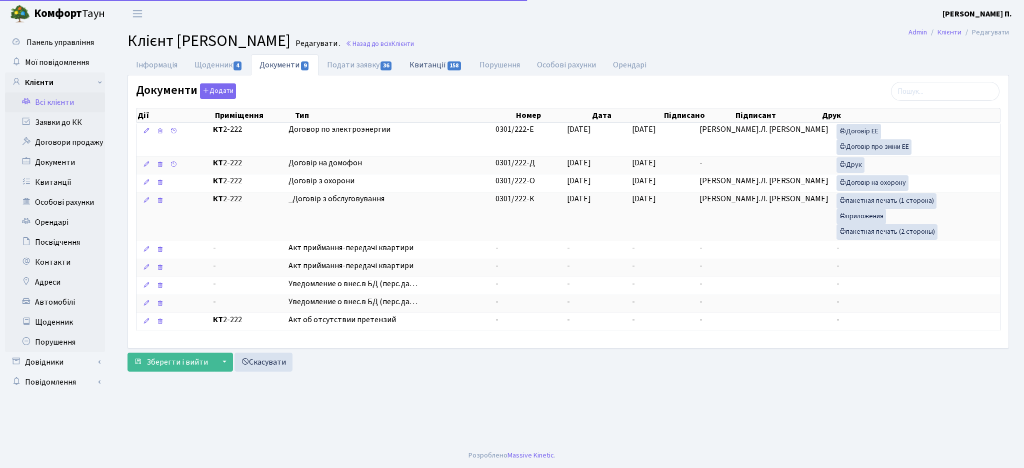
click at [421, 69] on link "Квитанції 158" at bounding box center [435, 64] width 69 height 20
select select "25"
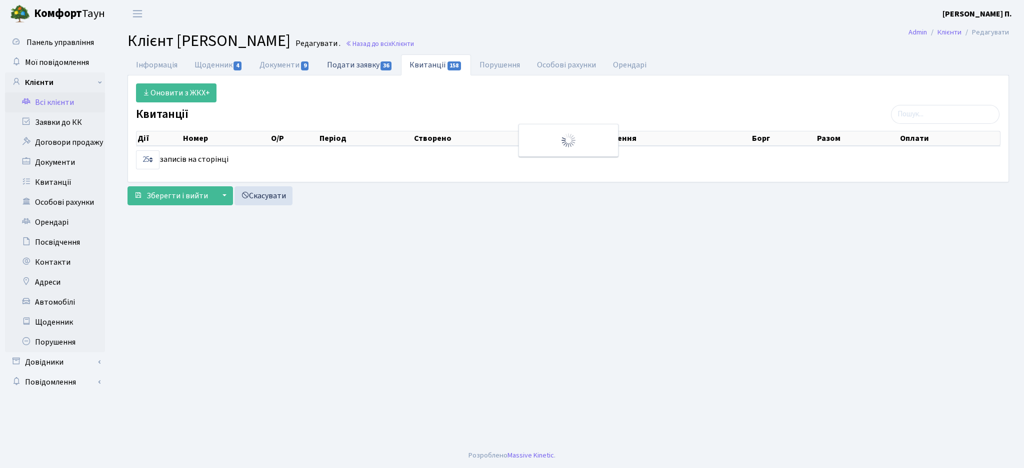
click at [372, 68] on link "Подати заявку 36" at bounding box center [359, 64] width 82 height 20
select select "25"
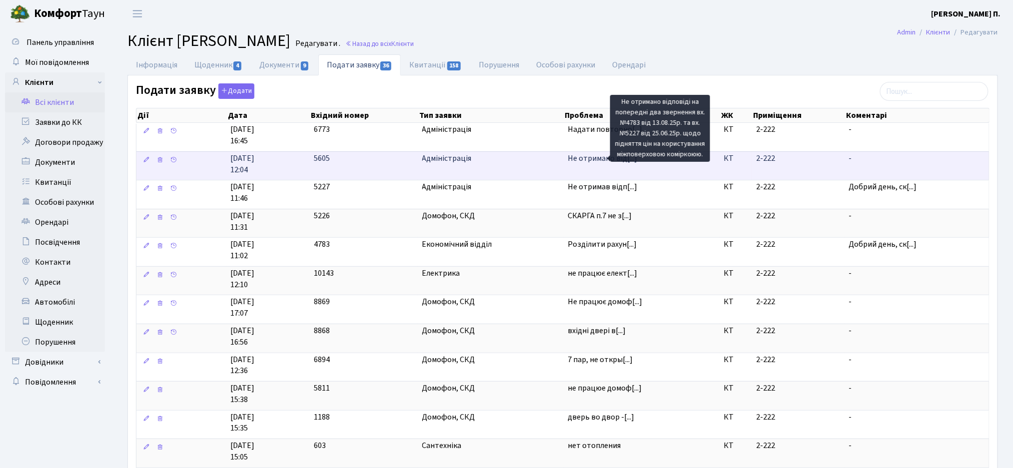
click at [603, 160] on span "Не отримано від[...]" at bounding box center [602, 158] width 69 height 11
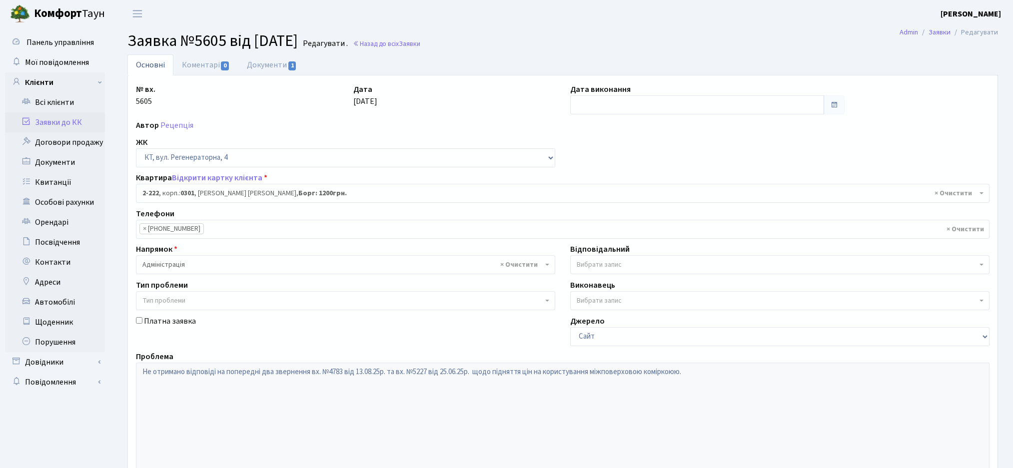
select select "487"
click at [285, 66] on link "Документи 1" at bounding box center [271, 64] width 67 height 20
select select "25"
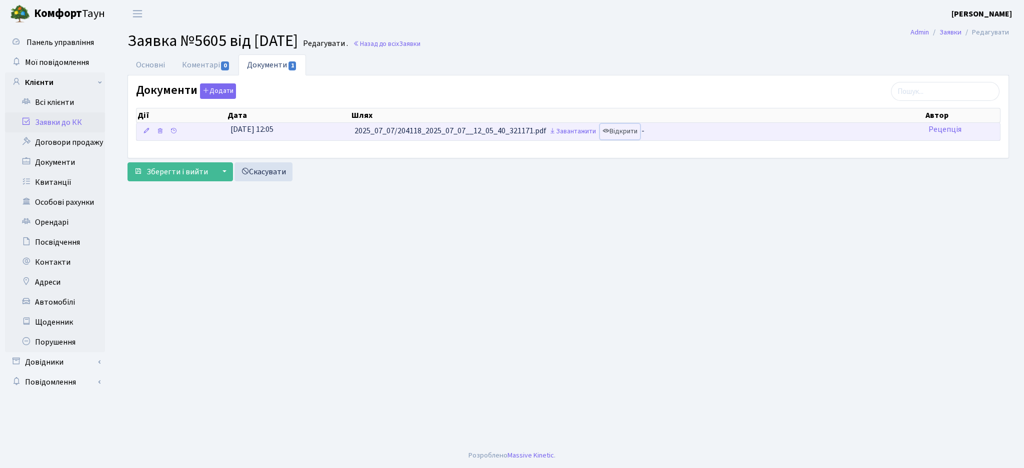
click at [624, 130] on link "Відкрити" at bounding box center [620, 131] width 40 height 15
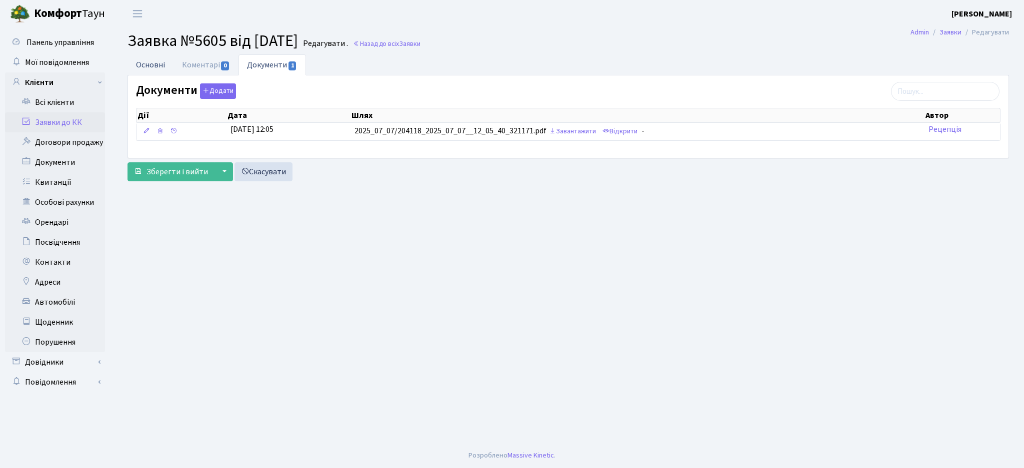
click at [148, 65] on link "Основні" at bounding box center [150, 64] width 46 height 20
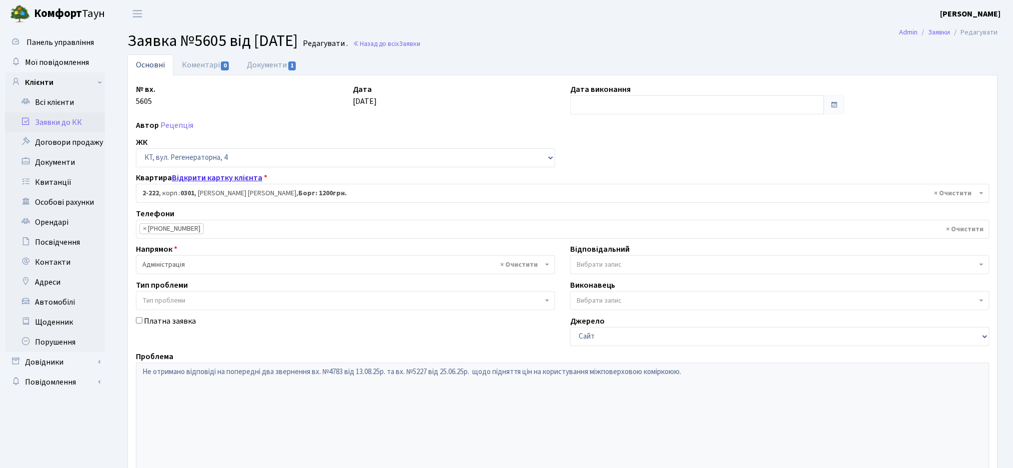
click at [192, 174] on link "Відкрити картку клієнта" at bounding box center [217, 177] width 90 height 11
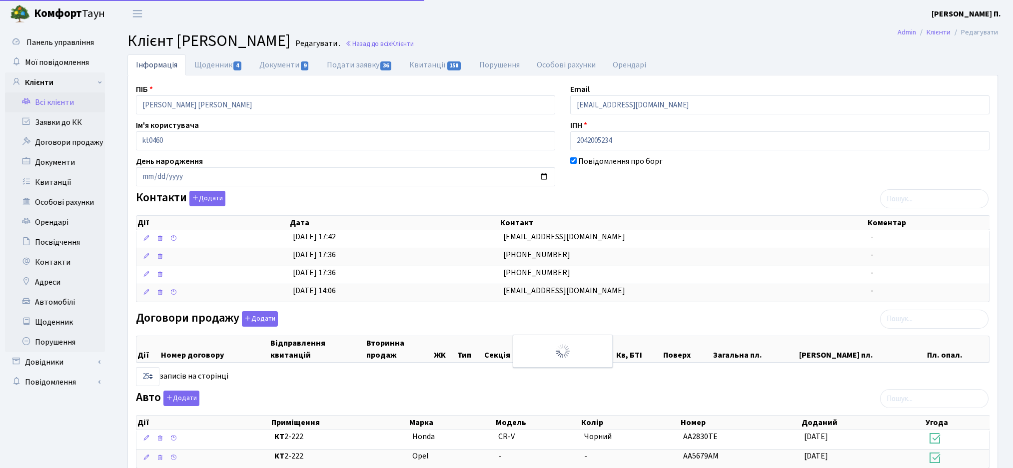
select select "25"
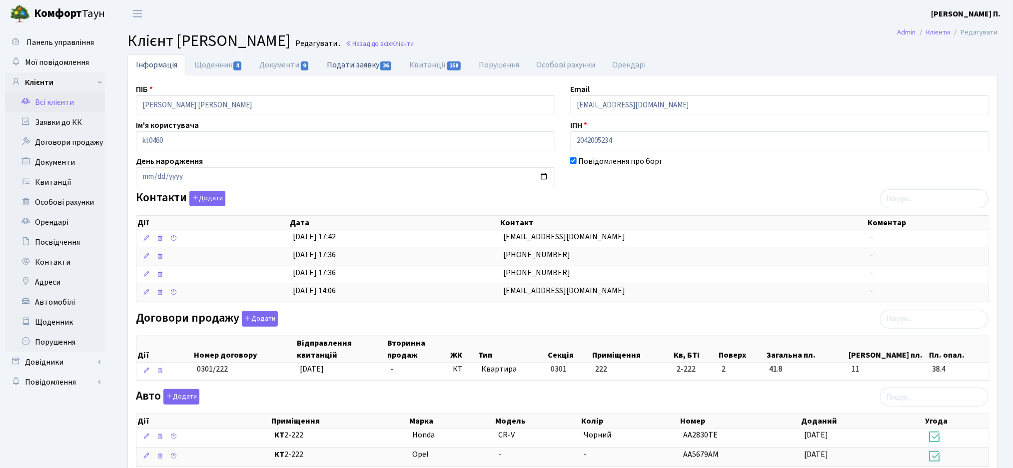
click at [386, 66] on span "36" at bounding box center [385, 65] width 11 height 9
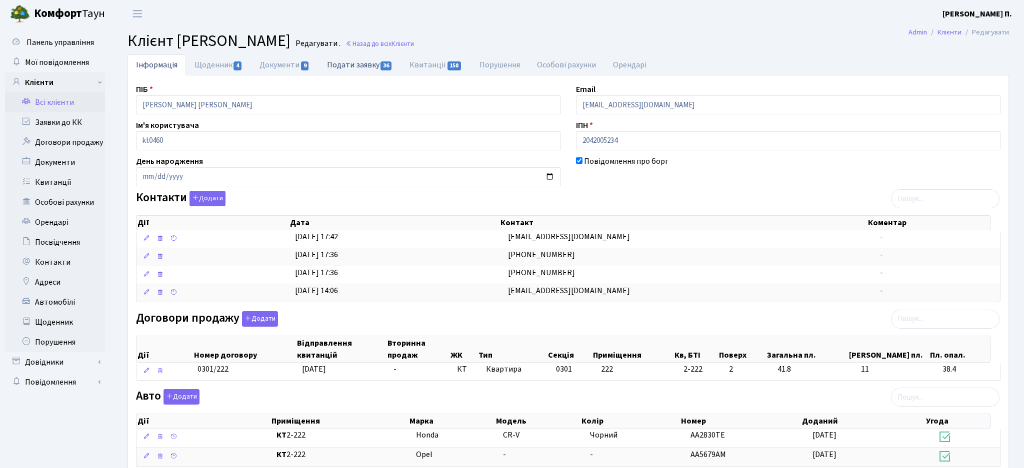
select select "25"
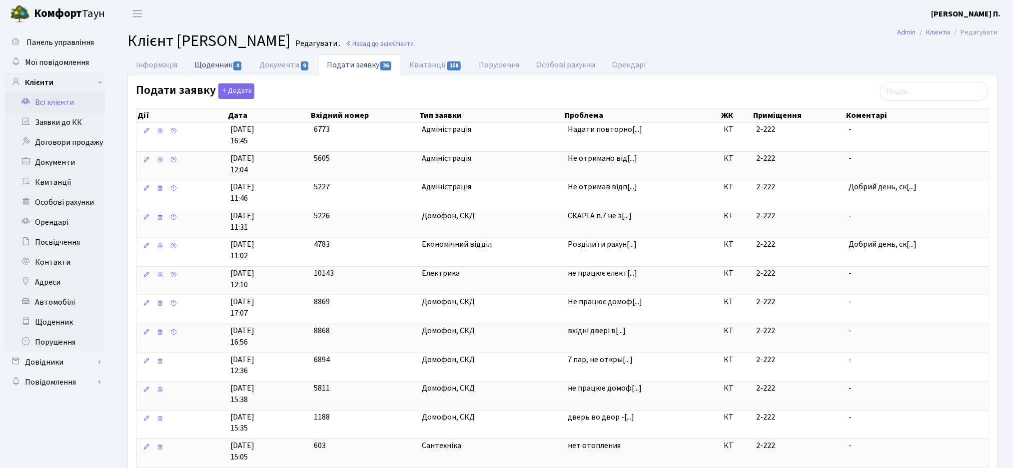
click at [208, 56] on link "Щоденник 4" at bounding box center [218, 64] width 65 height 20
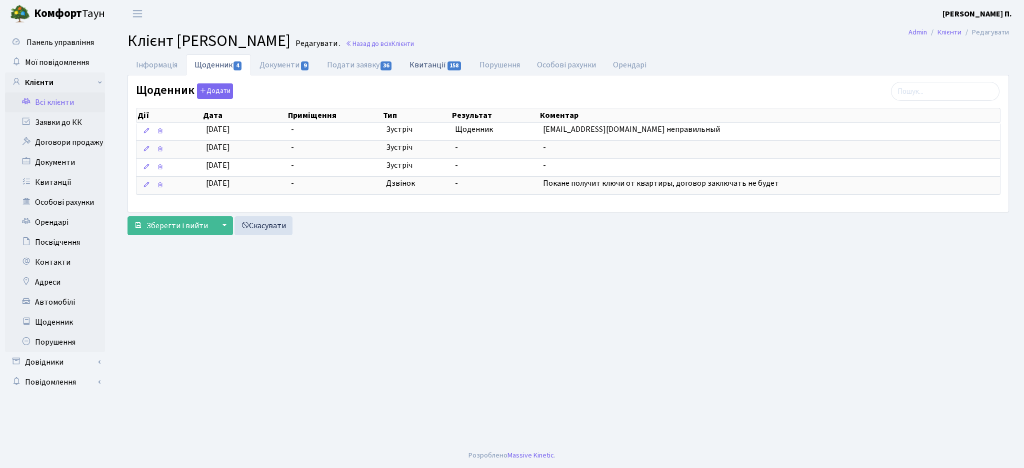
click at [434, 63] on link "Квитанції 158" at bounding box center [435, 64] width 69 height 20
select select "25"
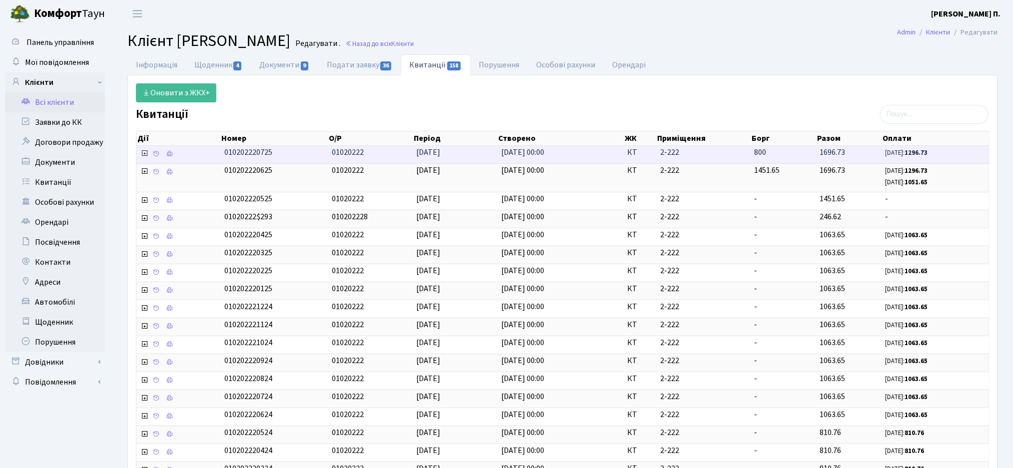
click at [144, 153] on icon at bounding box center [144, 153] width 8 height 8
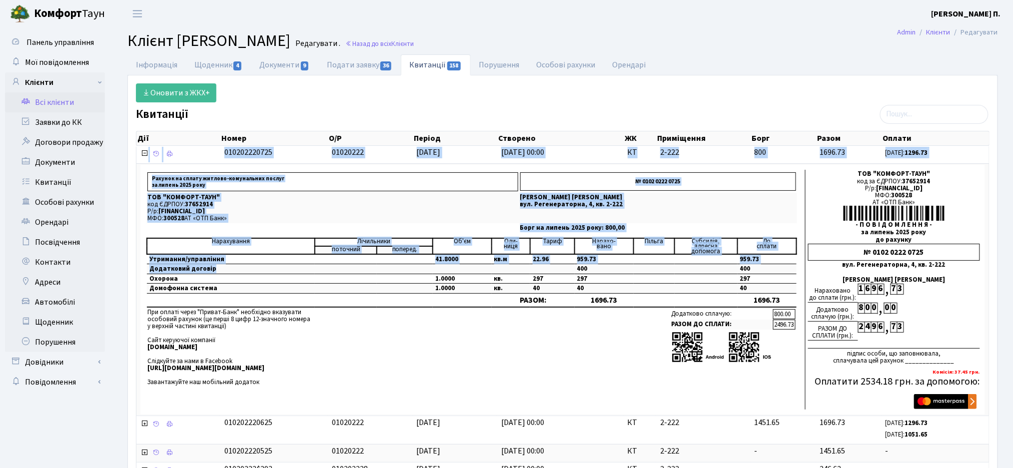
drag, startPoint x: 227, startPoint y: 269, endPoint x: 134, endPoint y: 269, distance: 92.5
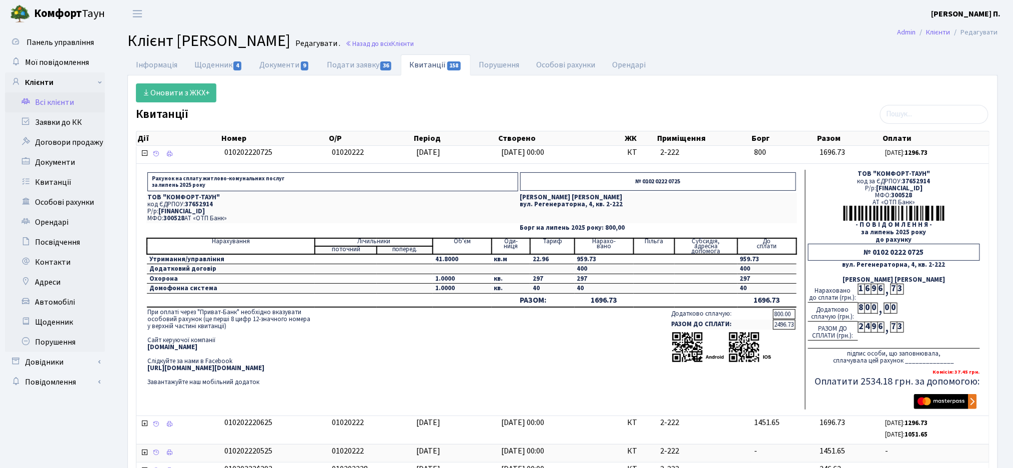
click at [264, 278] on td "Охорона" at bounding box center [231, 279] width 168 height 10
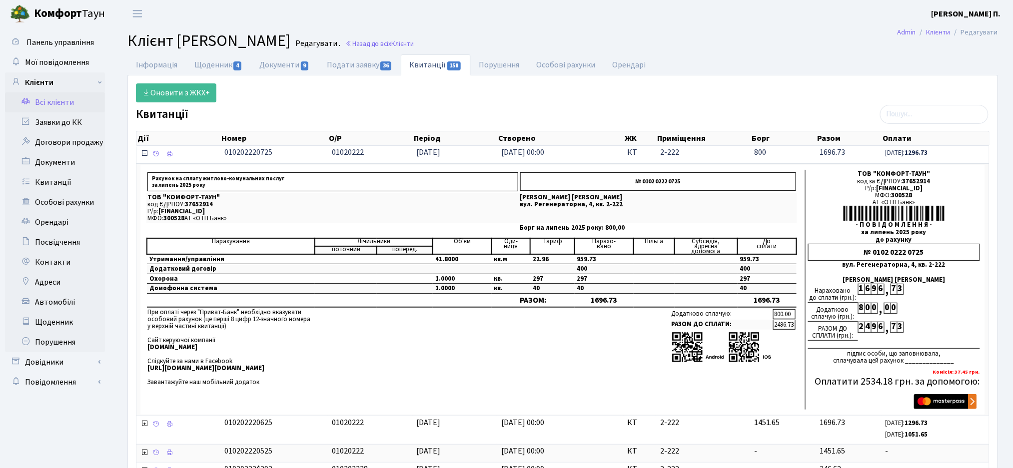
click at [147, 153] on icon at bounding box center [144, 153] width 8 height 8
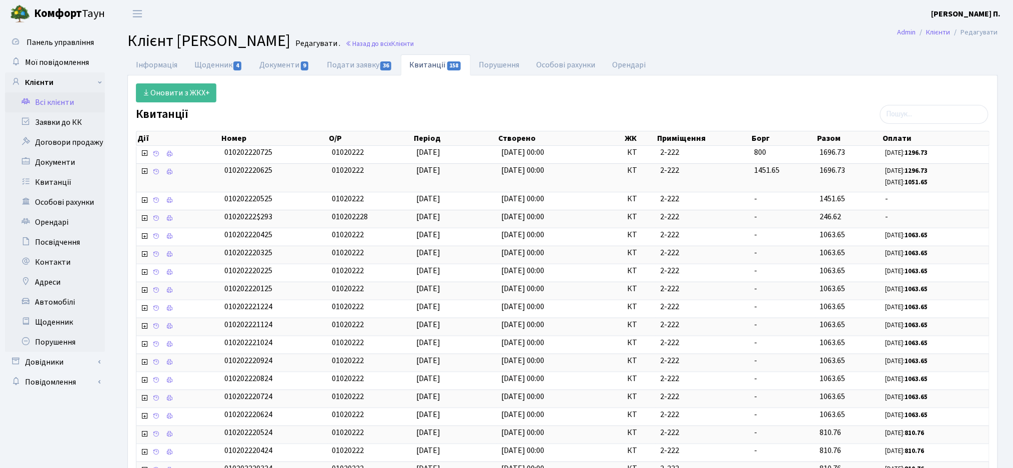
click at [81, 103] on link "Всі клієнти" at bounding box center [55, 102] width 100 height 20
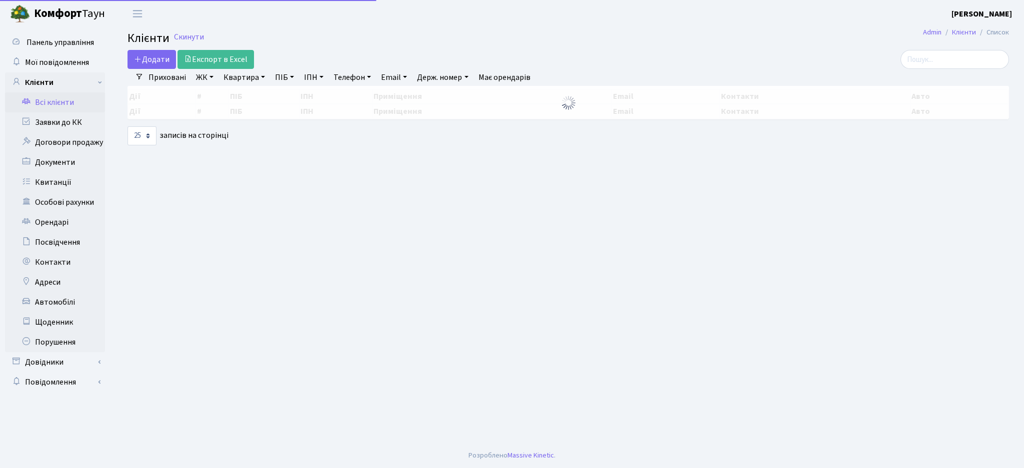
select select "25"
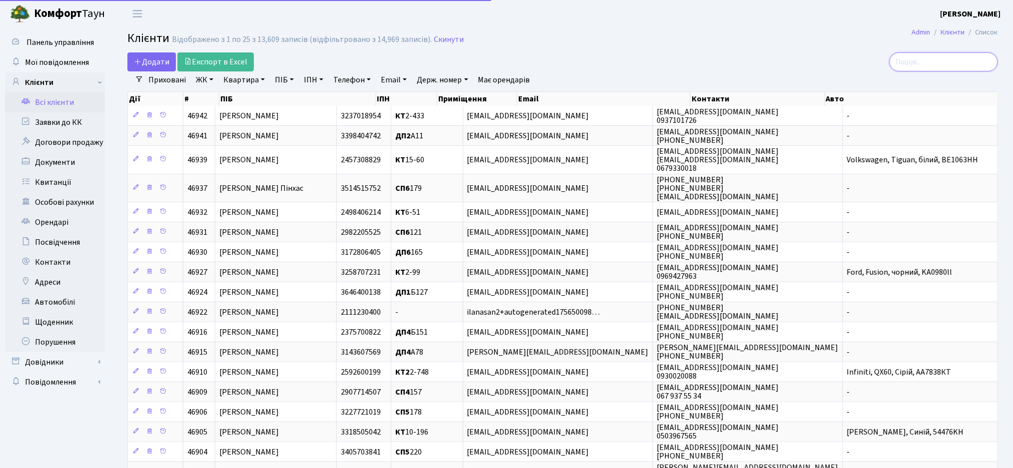
click at [931, 64] on input "search" at bounding box center [944, 61] width 108 height 19
type input "конон"
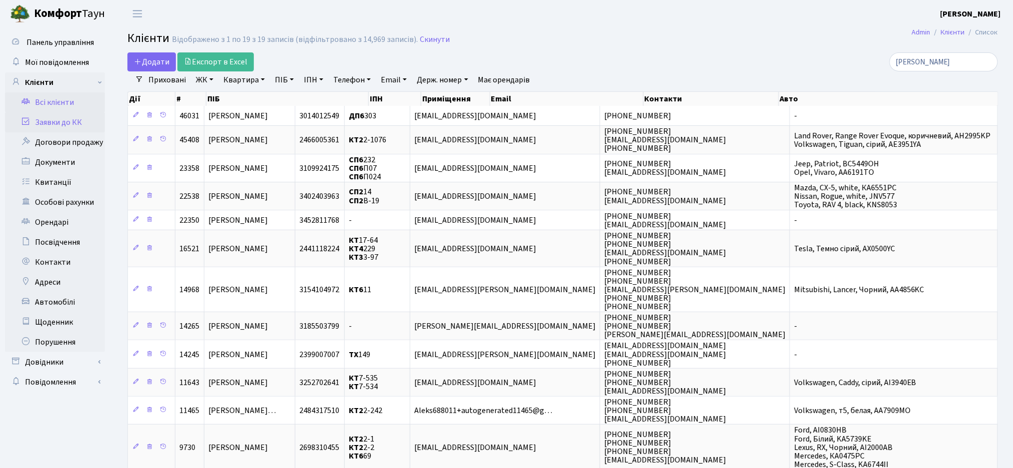
click at [45, 126] on link "Заявки до КК" at bounding box center [55, 122] width 100 height 20
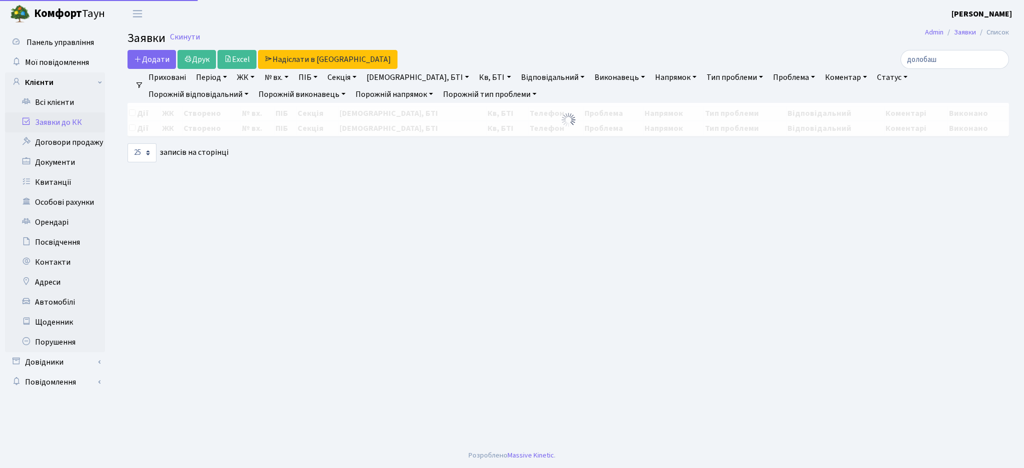
select select "25"
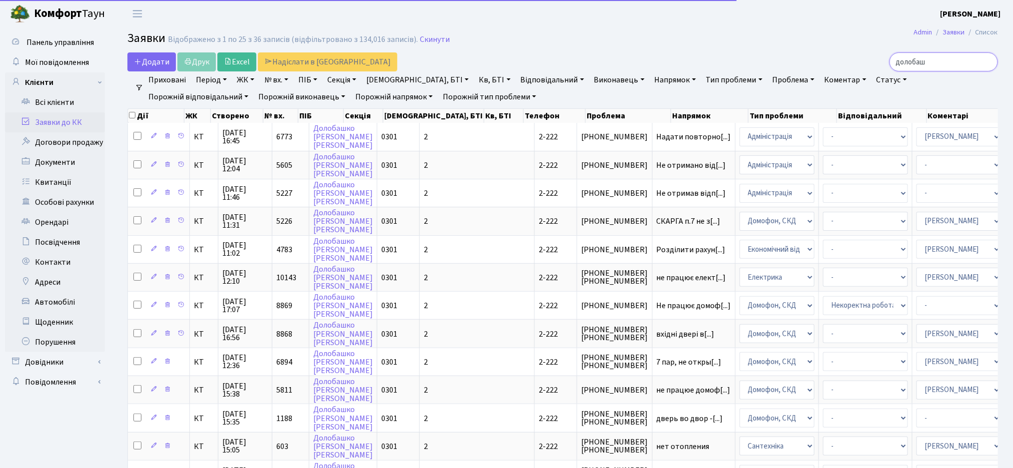
drag, startPoint x: 953, startPoint y: 56, endPoint x: 773, endPoint y: 58, distance: 179.9
click at [771, 58] on div "долобаш" at bounding box center [858, 61] width 280 height 19
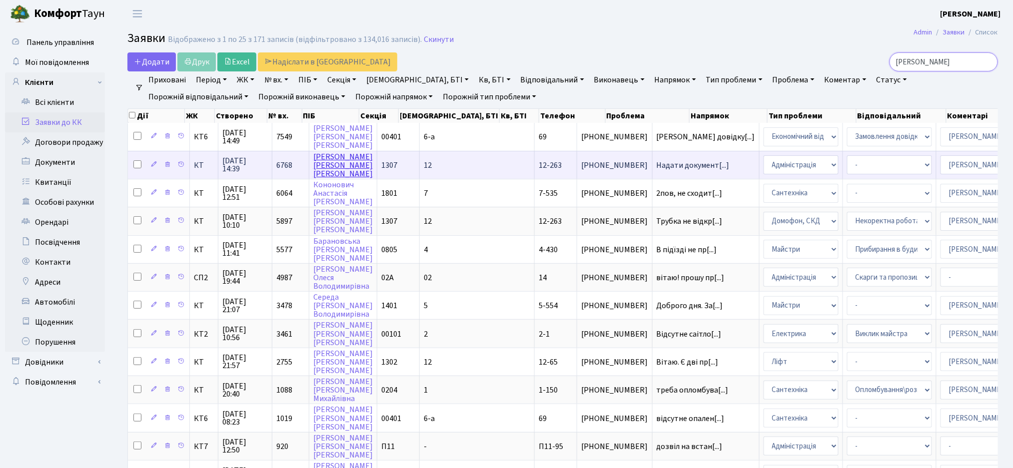
type input "конон"
click at [331, 167] on link "[PERSON_NAME]" at bounding box center [342, 165] width 59 height 28
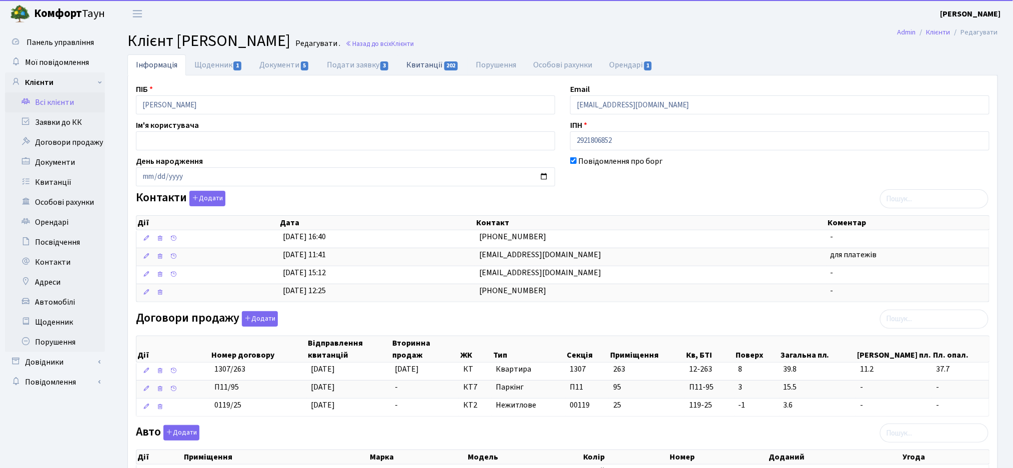
click at [424, 64] on link "Квитанції 202" at bounding box center [432, 64] width 69 height 20
select select "25"
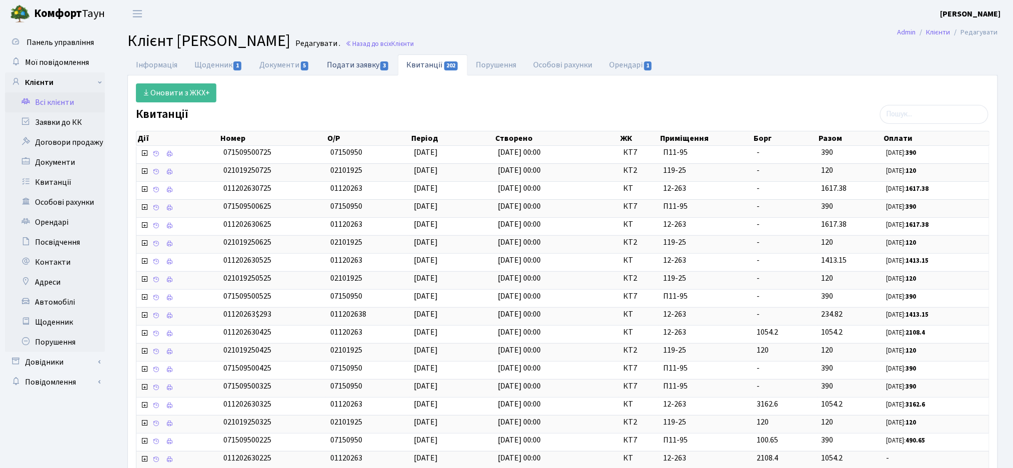
click at [367, 66] on link "Подати заявку 3" at bounding box center [357, 64] width 79 height 20
select select "25"
